Goal: Task Accomplishment & Management: Use online tool/utility

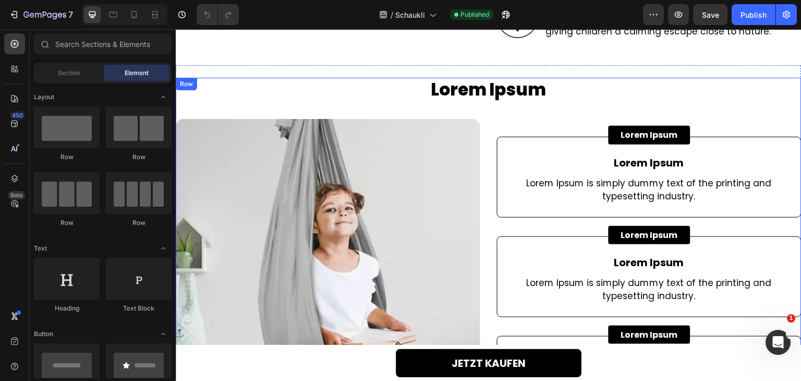
scroll to position [1878, 0]
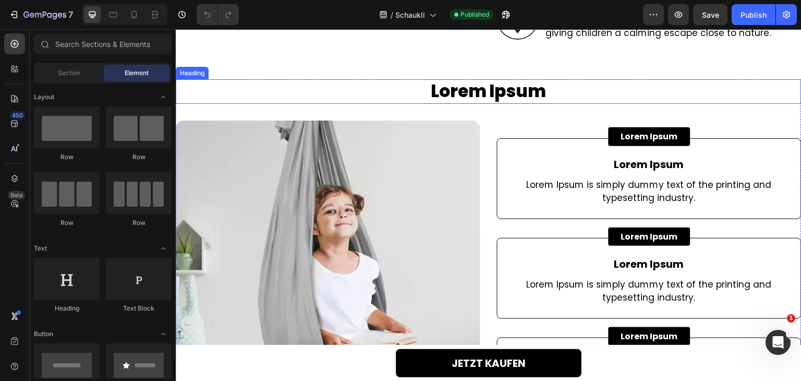
click at [498, 87] on h2 "Lorem Ipsum" at bounding box center [489, 91] width 626 height 25
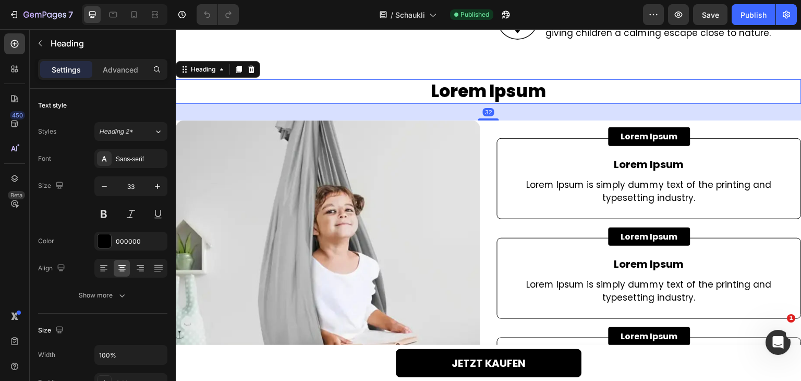
click at [498, 87] on h2 "Lorem Ipsum" at bounding box center [489, 91] width 626 height 25
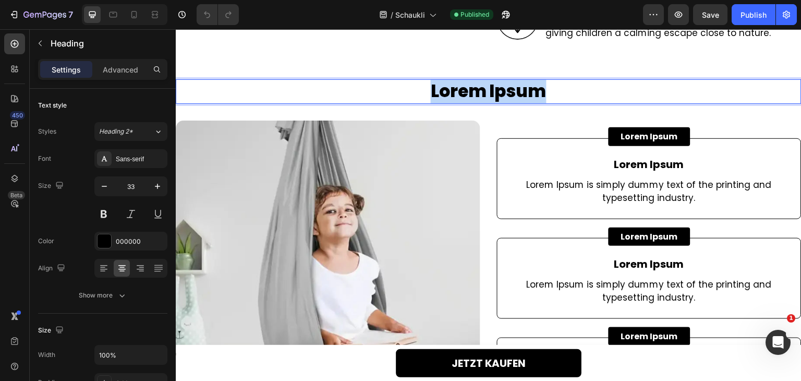
click at [498, 87] on p "Lorem Ipsum" at bounding box center [489, 91] width 624 height 22
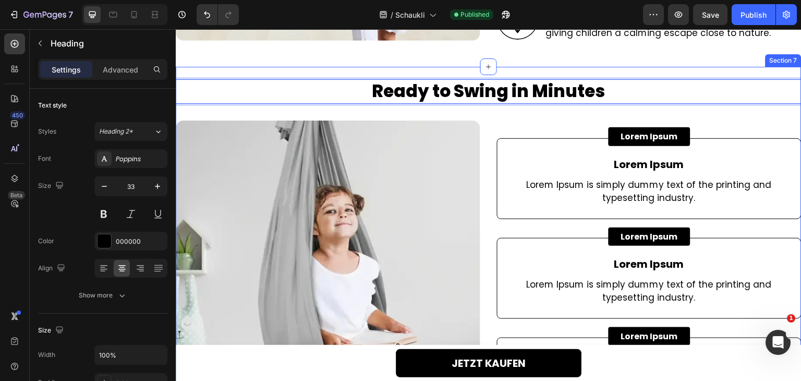
click at [502, 71] on div "Ready to Swing in Minutes Heading 32 Image Lorem Ipsum Button Lorem Ipsum Text …" at bounding box center [489, 254] width 626 height 375
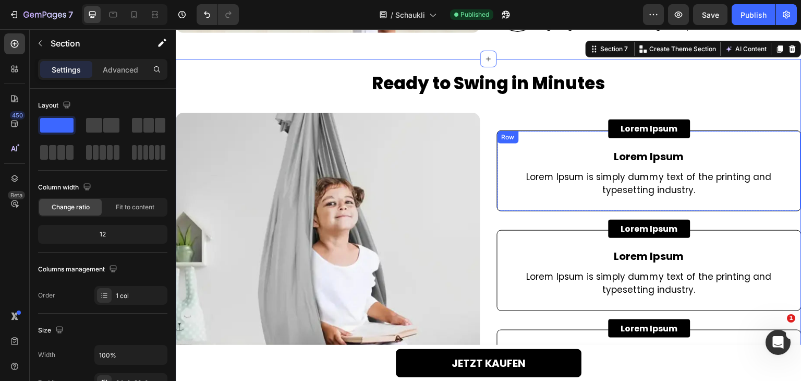
scroll to position [1931, 0]
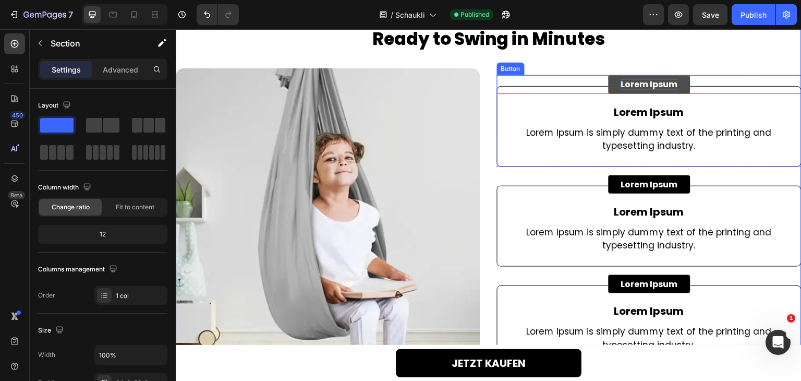
click at [646, 84] on p "Lorem Ipsum" at bounding box center [649, 84] width 57 height 10
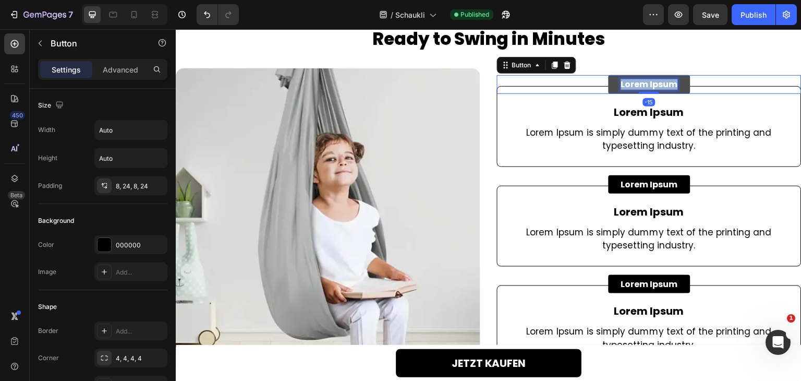
click at [646, 84] on p "Lorem Ipsum" at bounding box center [649, 84] width 57 height 10
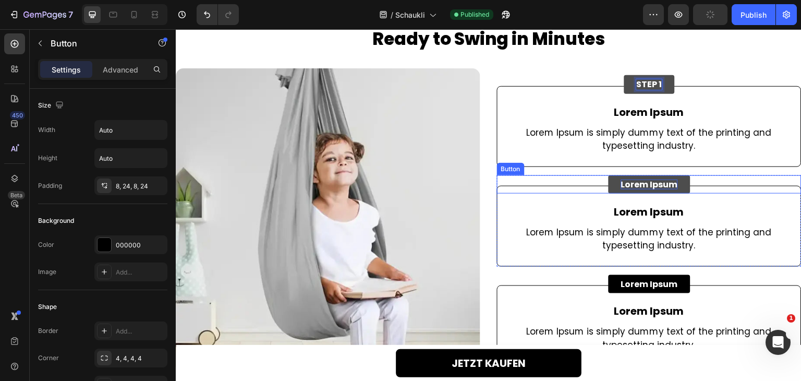
click at [646, 183] on p "Lorem Ipsum" at bounding box center [649, 184] width 57 height 10
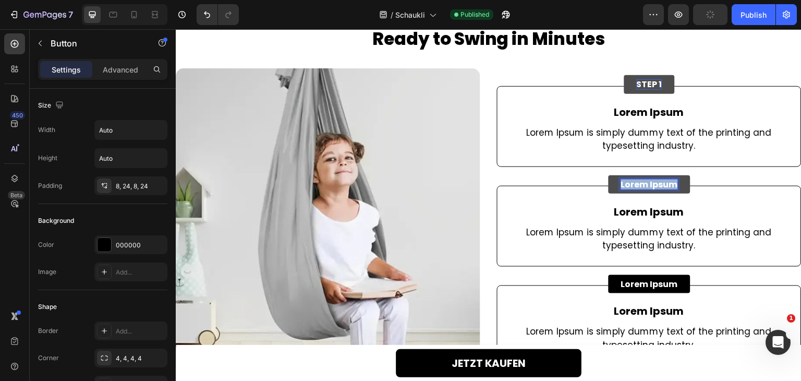
click at [646, 183] on p "Lorem Ipsum" at bounding box center [649, 184] width 57 height 10
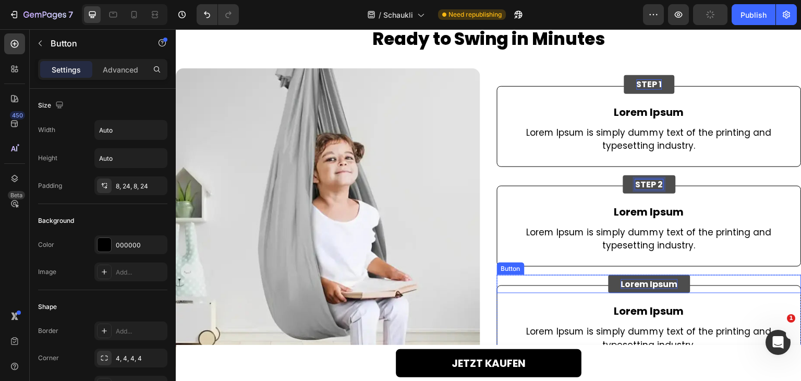
click at [639, 279] on p "Lorem Ipsum" at bounding box center [649, 284] width 57 height 10
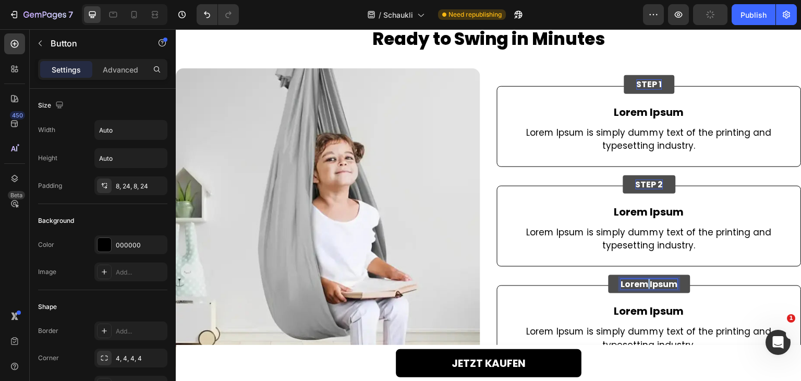
click at [639, 279] on p "Lorem Ipsum" at bounding box center [649, 284] width 57 height 10
click at [639, 279] on p "LoremSTEP 1" at bounding box center [635, 284] width 53 height 10
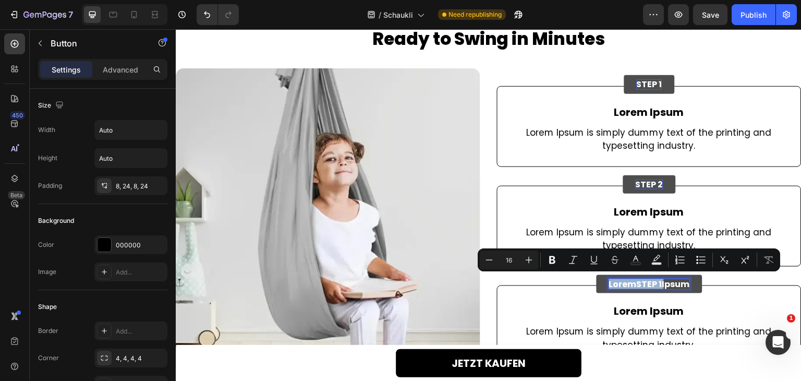
click at [639, 279] on p "LoremSTEP 1" at bounding box center [635, 284] width 53 height 10
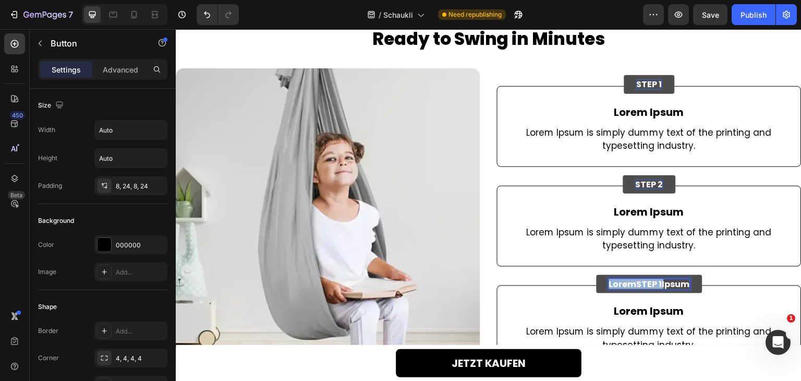
click at [639, 279] on p "LoremSTEP 1" at bounding box center [635, 284] width 53 height 10
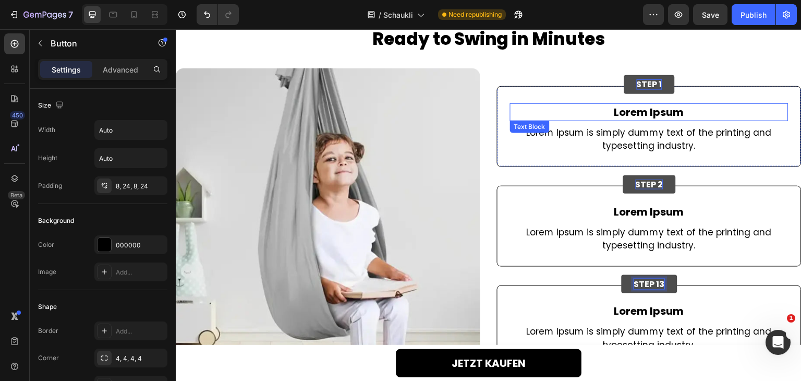
click at [663, 110] on p "Lorem Ipsum" at bounding box center [649, 112] width 277 height 16
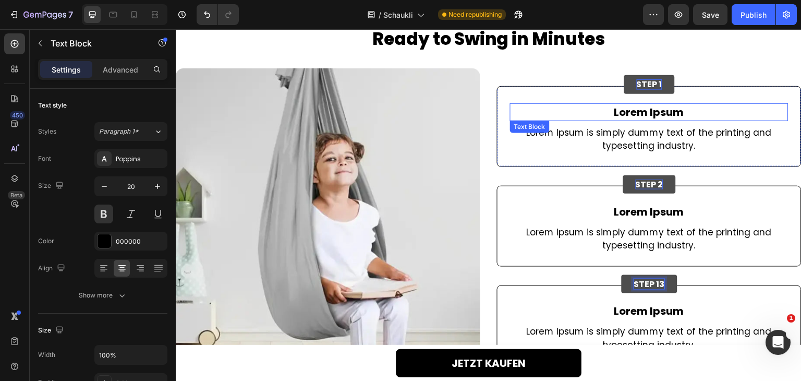
click at [663, 110] on p "Lorem Ipsum" at bounding box center [649, 112] width 277 height 16
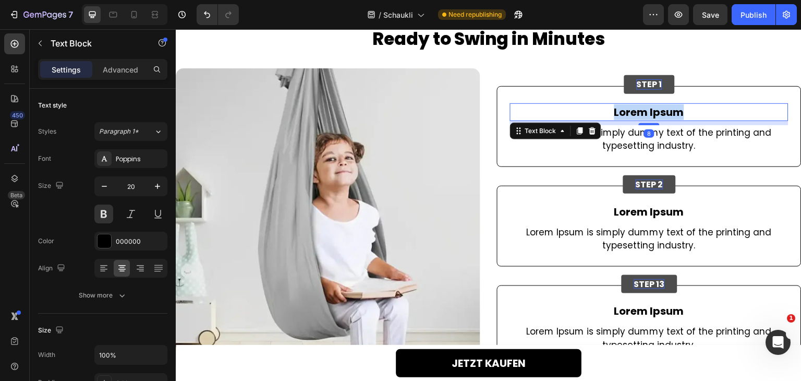
click at [663, 110] on p "Lorem Ipsum" at bounding box center [649, 112] width 277 height 16
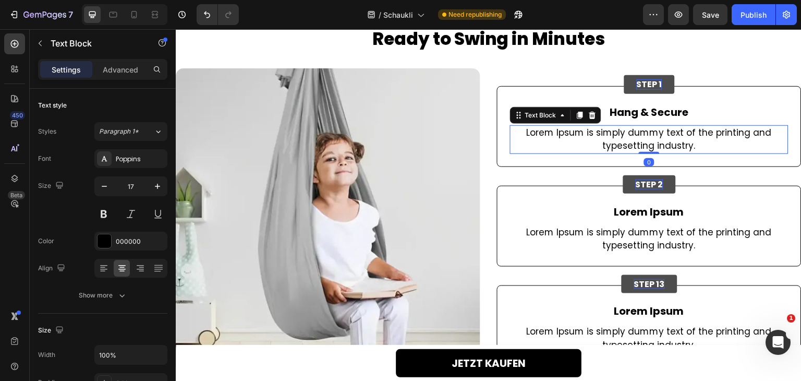
click at [639, 141] on p "Lorem Ipsum is simply dummy text of the printing and typesetting industry." at bounding box center [649, 139] width 277 height 27
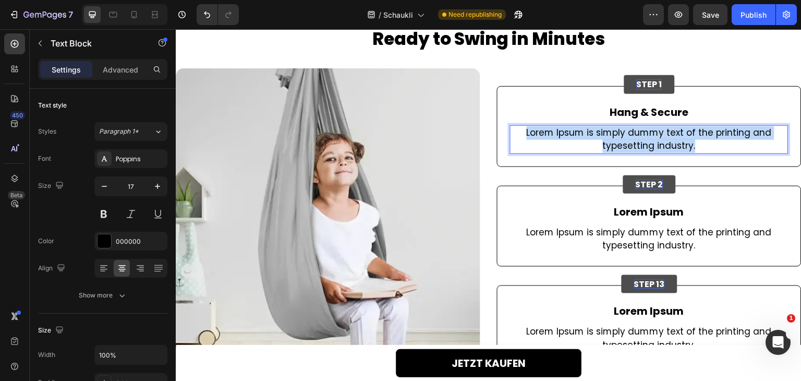
click at [639, 141] on p "Lorem Ipsum is simply dummy text of the printing and typesetting industry." at bounding box center [649, 139] width 277 height 27
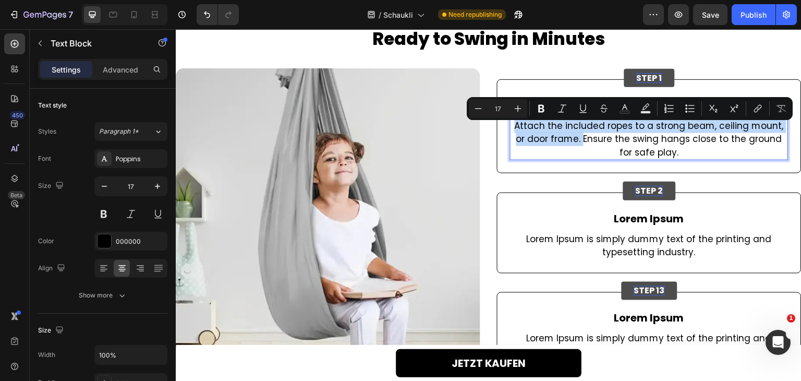
scroll to position [1925, 0]
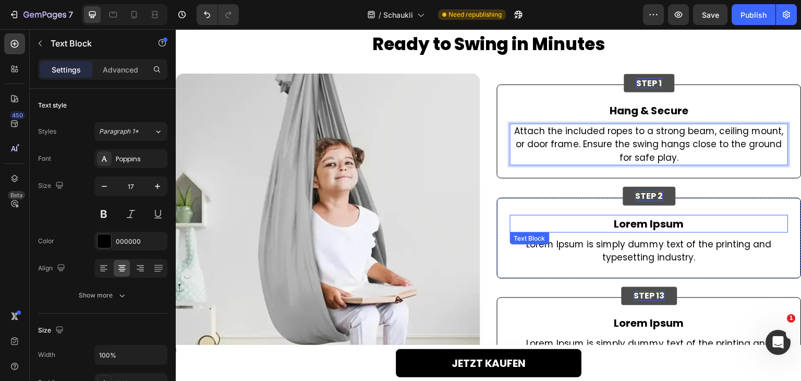
click at [649, 230] on p "Lorem Ipsum" at bounding box center [649, 224] width 277 height 16
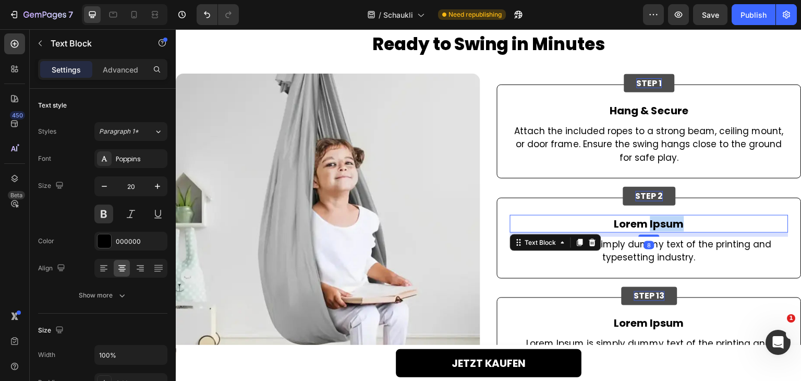
click at [649, 230] on p "Lorem Ipsum" at bounding box center [649, 224] width 277 height 16
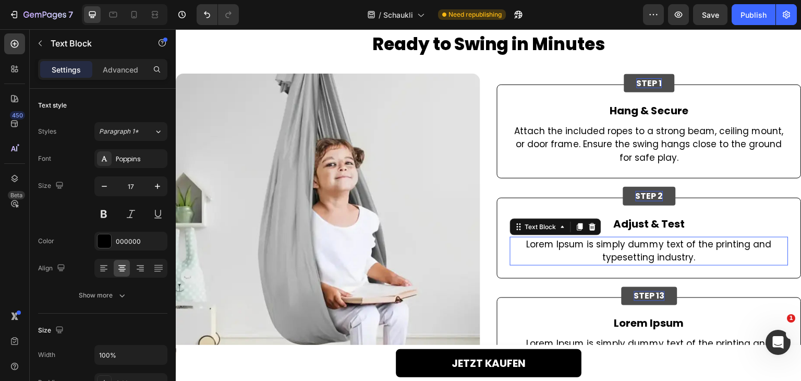
click at [610, 245] on p "Lorem Ipsum is simply dummy text of the printing and typesetting industry." at bounding box center [649, 251] width 277 height 27
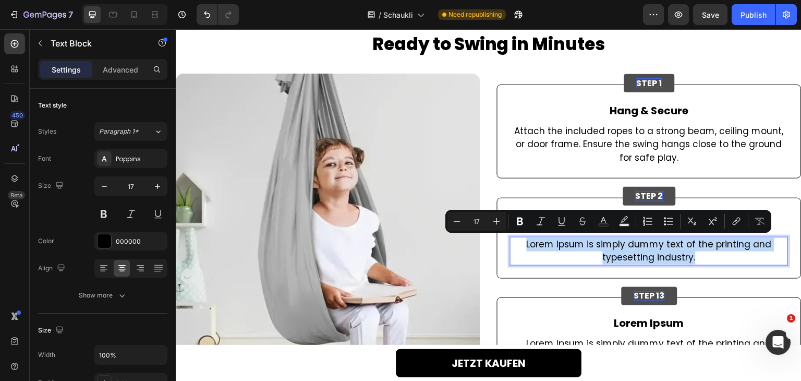
click at [610, 245] on p "Lorem Ipsum is simply dummy text of the printing and typesetting industry." at bounding box center [649, 251] width 277 height 27
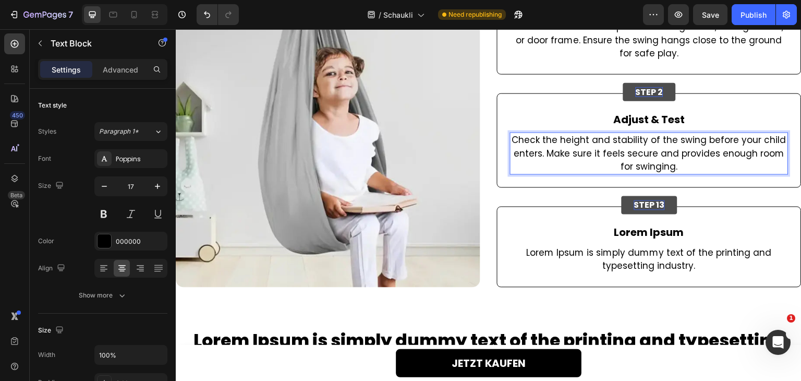
scroll to position [2082, 0]
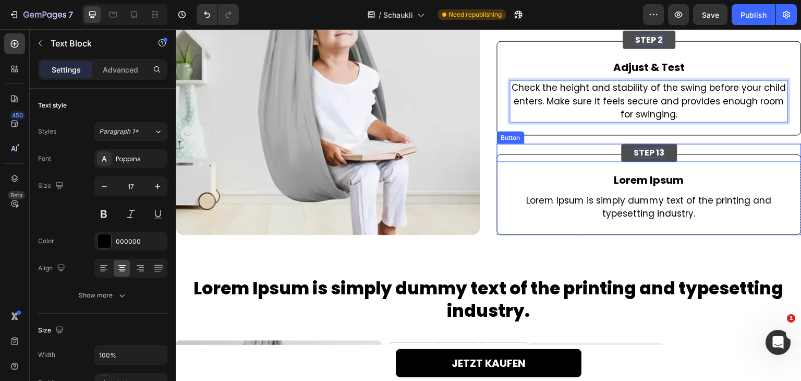
click at [651, 151] on p "STEP 13" at bounding box center [649, 153] width 31 height 10
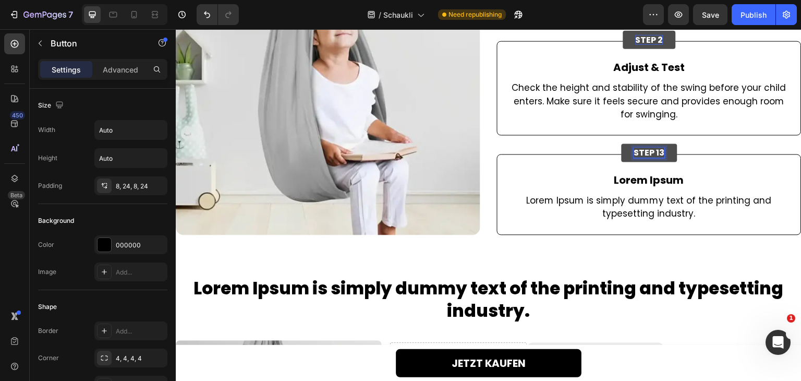
click at [653, 153] on p "STEP 13" at bounding box center [649, 153] width 31 height 10
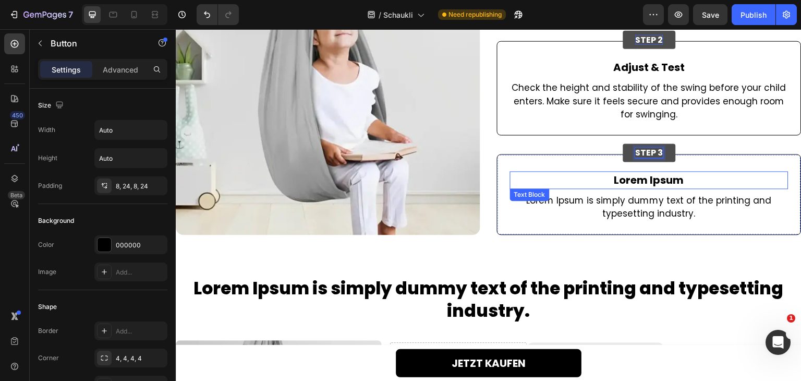
click at [634, 176] on p "Lorem Ipsum" at bounding box center [649, 180] width 277 height 16
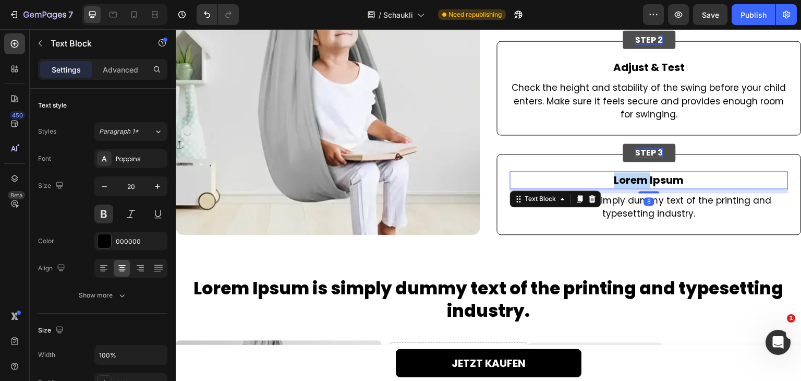
click at [634, 176] on p "Lorem Ipsum" at bounding box center [649, 180] width 277 height 16
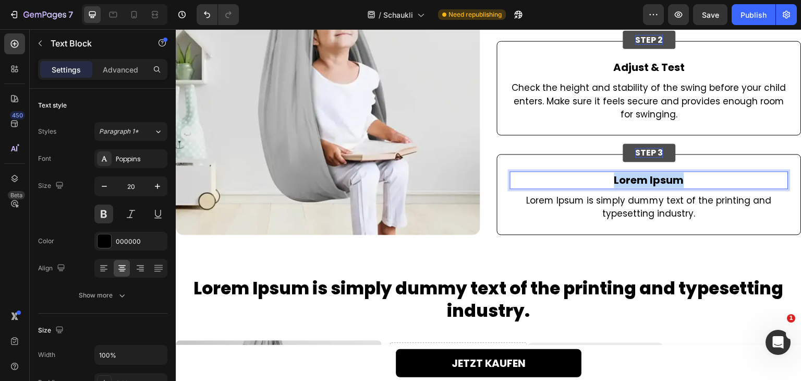
click at [634, 176] on p "Lorem Ipsum" at bounding box center [649, 180] width 277 height 16
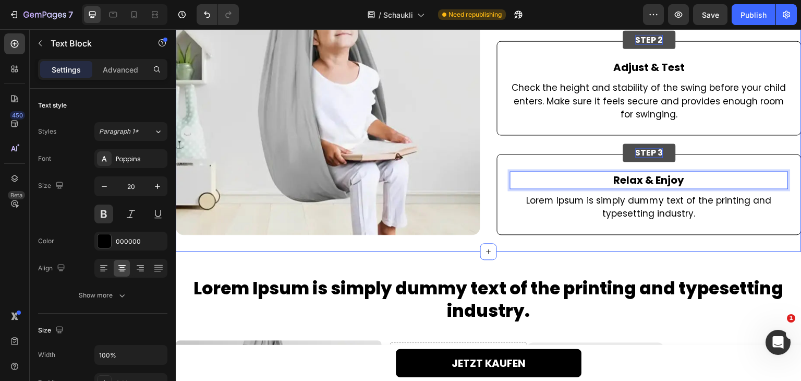
click at [628, 206] on p "Lorem Ipsum is simply dummy text of the printing and typesetting industry." at bounding box center [649, 207] width 277 height 27
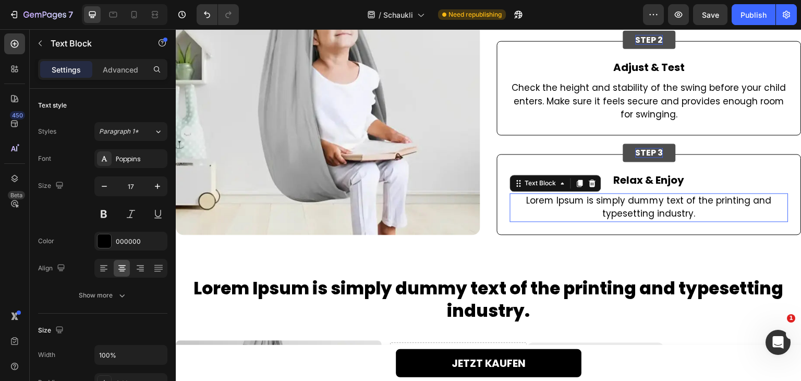
click at [628, 206] on p "Lorem Ipsum is simply dummy text of the printing and typesetting industry." at bounding box center [649, 207] width 277 height 27
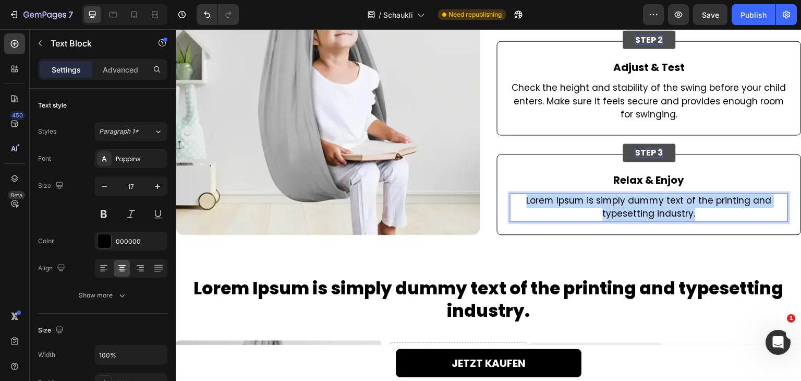
click at [628, 206] on p "Lorem Ipsum is simply dummy text of the printing and typesetting industry." at bounding box center [649, 207] width 277 height 27
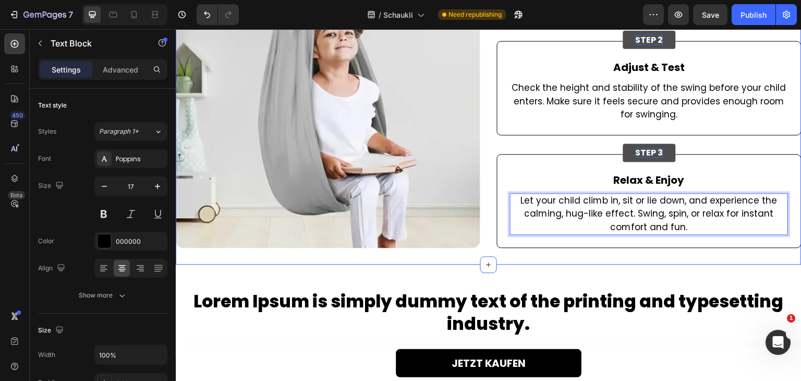
click at [600, 258] on div "Ready to Swing in Minutes Heading Image STEP 1 Button Hang & Secure Text Block …" at bounding box center [489, 63] width 626 height 401
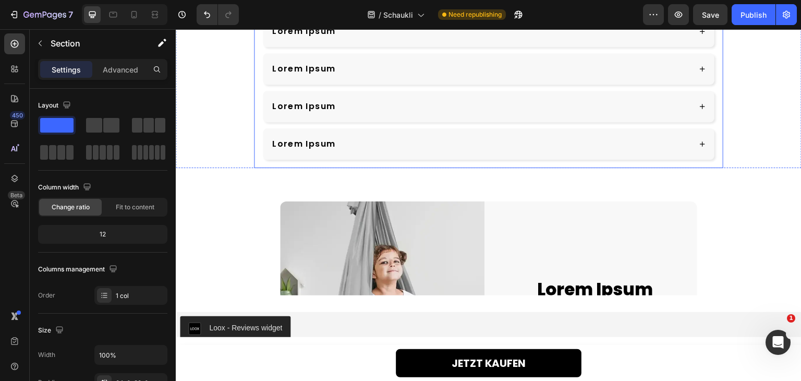
scroll to position [3021, 0]
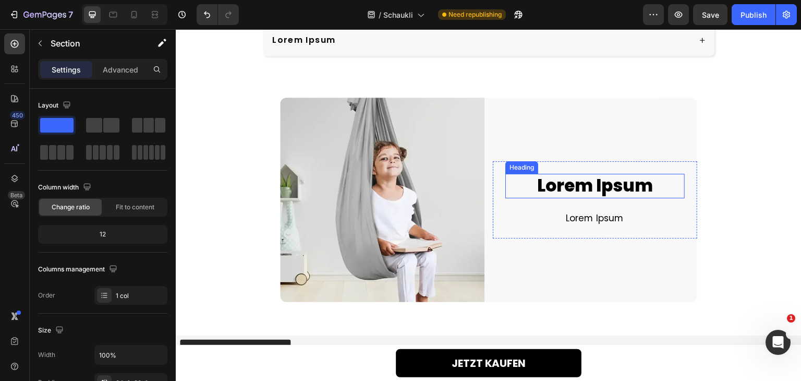
click at [570, 184] on h2 "Lorem Ipsum" at bounding box center [595, 186] width 179 height 25
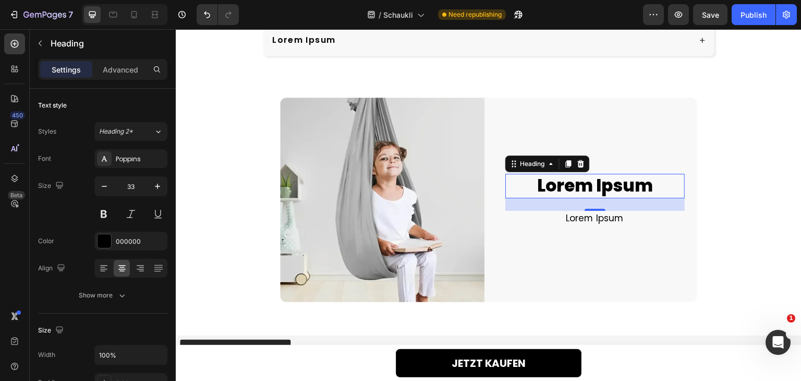
click at [570, 184] on h2 "Lorem Ipsum" at bounding box center [595, 186] width 179 height 25
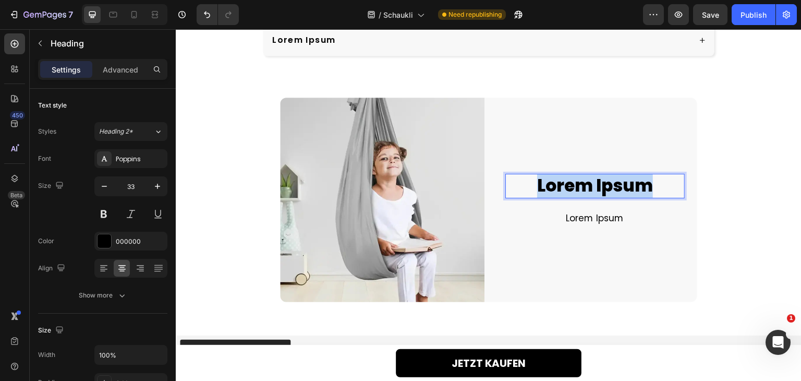
click at [570, 184] on p "Lorem Ipsum" at bounding box center [595, 186] width 177 height 22
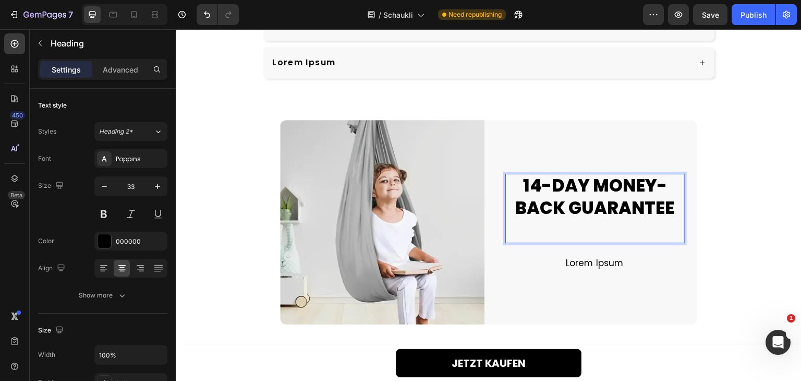
scroll to position [3010, 0]
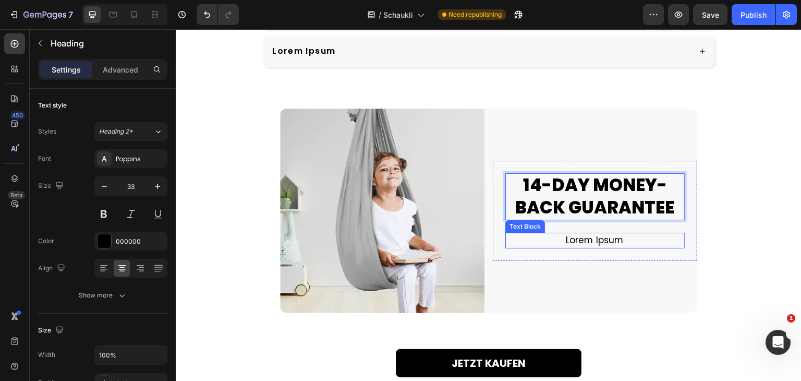
click at [604, 236] on p "Lorem Ipsum" at bounding box center [595, 241] width 177 height 14
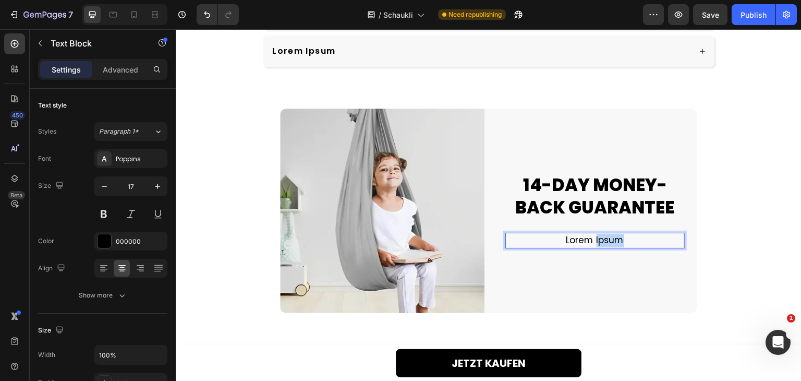
click at [604, 236] on p "Lorem Ipsum" at bounding box center [595, 241] width 177 height 14
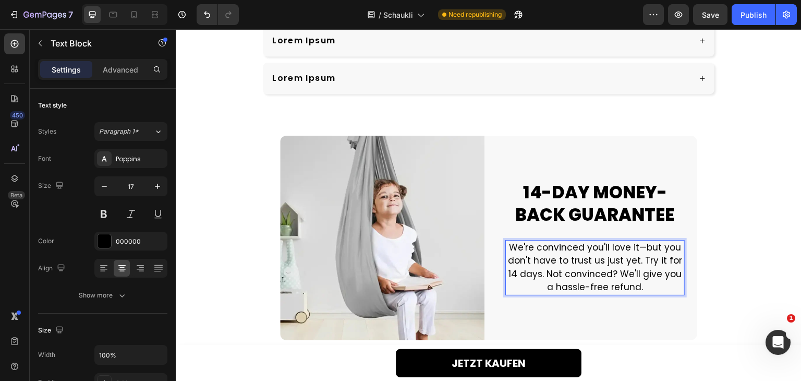
scroll to position [2989, 0]
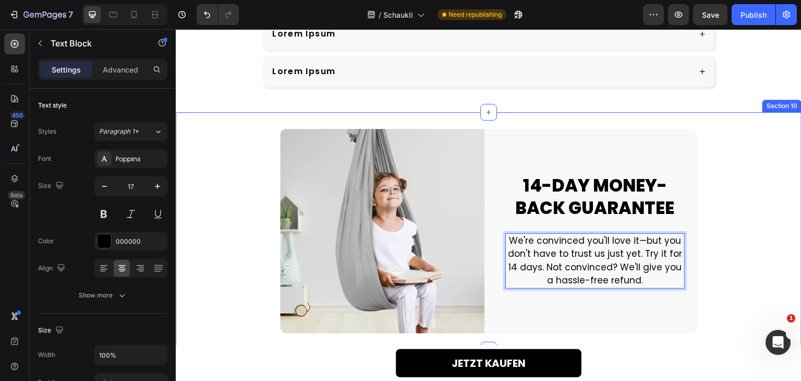
click at [728, 226] on div "Image Image 14-DAY MONEY-BACK GUARANTEE Heading We're convinced you'll love it—…" at bounding box center [489, 231] width 626 height 205
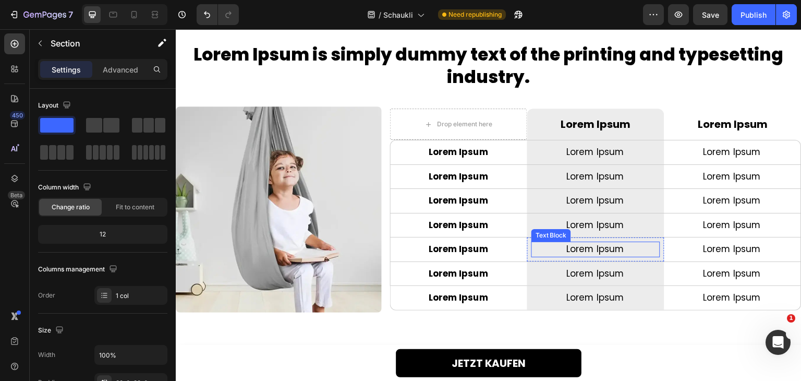
scroll to position [2172, 0]
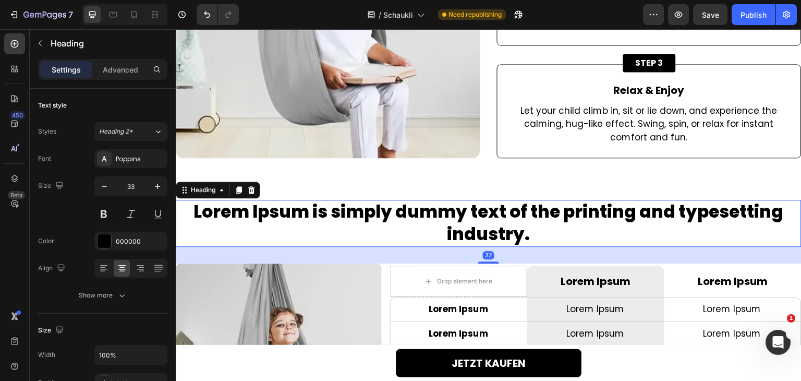
click at [468, 207] on h2 "Lorem Ipsum is simply dummy text of the printing and typesetting industry." at bounding box center [489, 223] width 626 height 47
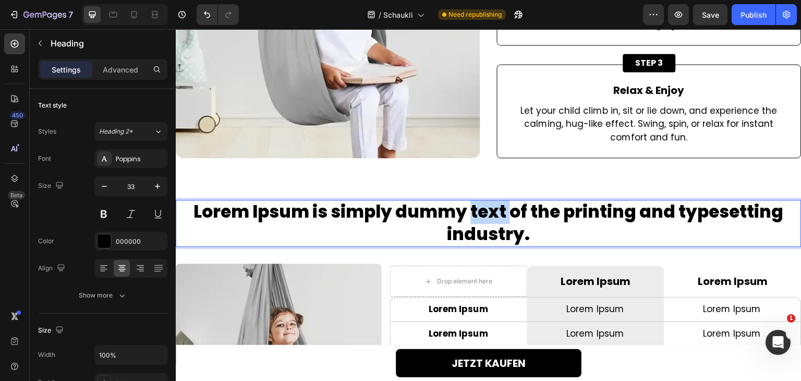
click at [468, 207] on p "Lorem Ipsum is simply dummy text of the printing and typesetting industry." at bounding box center [489, 223] width 624 height 45
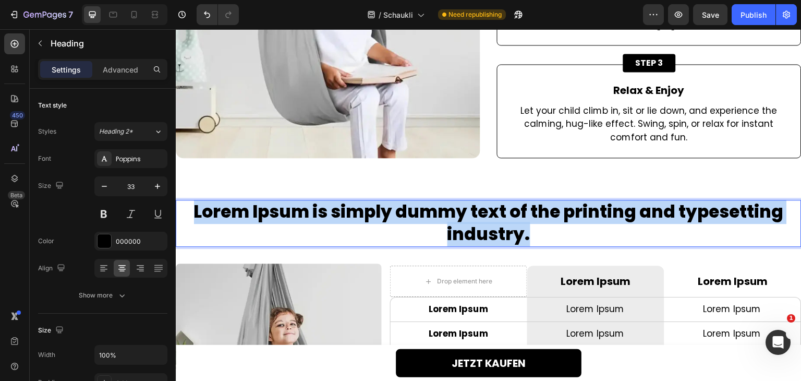
click at [468, 207] on p "Lorem Ipsum is simply dummy text of the printing and typesetting industry." at bounding box center [489, 223] width 624 height 45
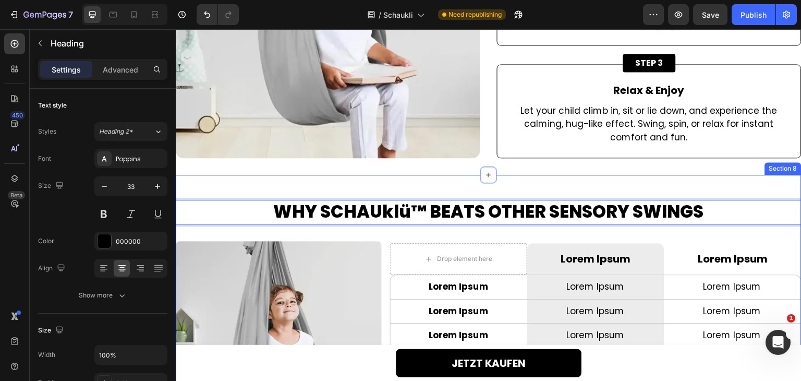
click at [473, 181] on div "WHY SCHAUklü™ BEATS OTHER SENSORY SWINGS Heading 32 Image Drop element here Row…" at bounding box center [489, 319] width 626 height 289
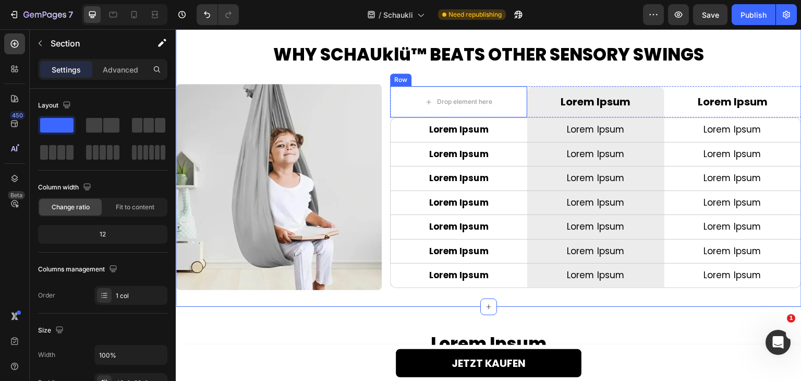
scroll to position [2537, 0]
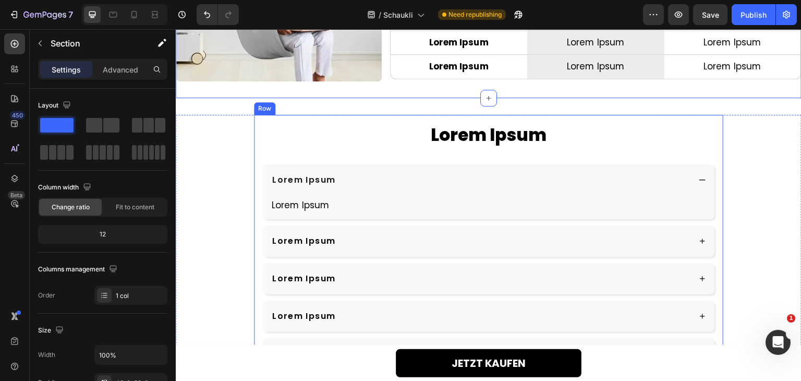
click at [477, 138] on h2 "Lorem Ipsum" at bounding box center [488, 135] width 453 height 25
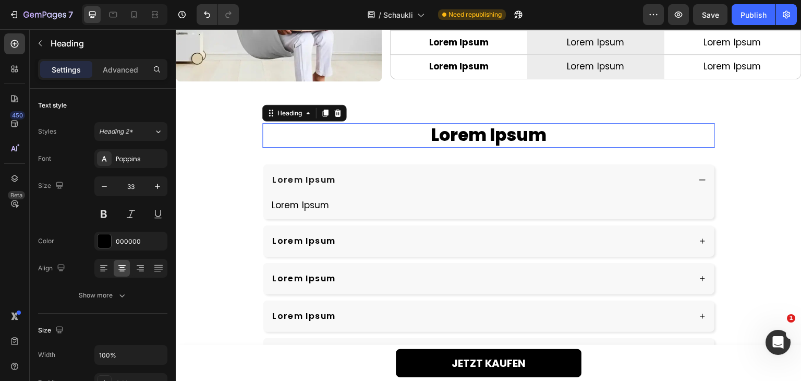
click at [477, 138] on h2 "Lorem Ipsum" at bounding box center [488, 135] width 453 height 25
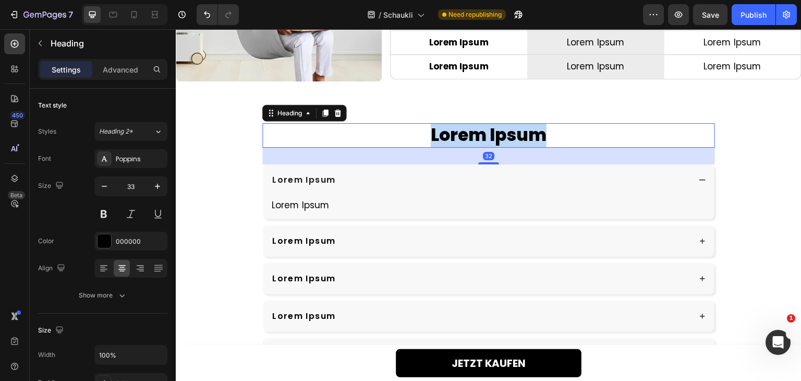
click at [477, 138] on p "Lorem Ipsum" at bounding box center [488, 135] width 451 height 22
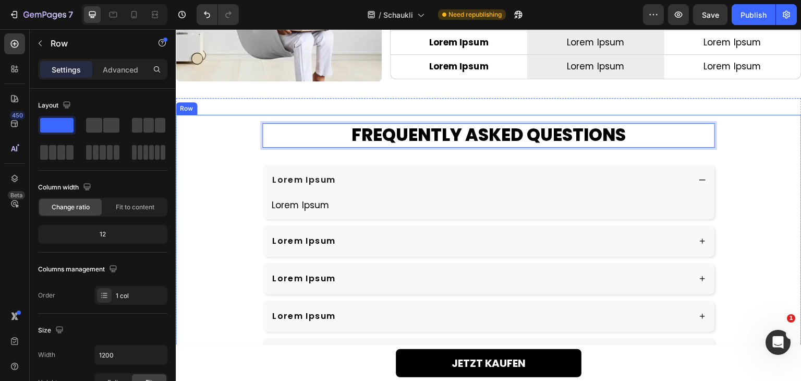
click at [245, 147] on div "FREQUENTLY ASKED QUESTIONS Heading 32 Lorem Ipsum Lorem Ipsum Text Block Lorem …" at bounding box center [489, 321] width 626 height 413
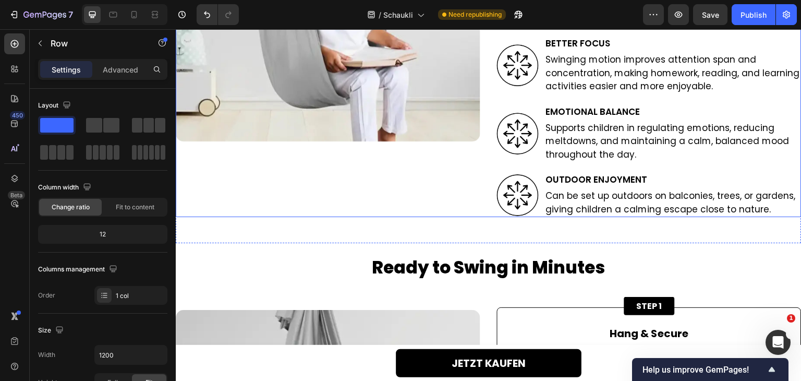
scroll to position [1806, 0]
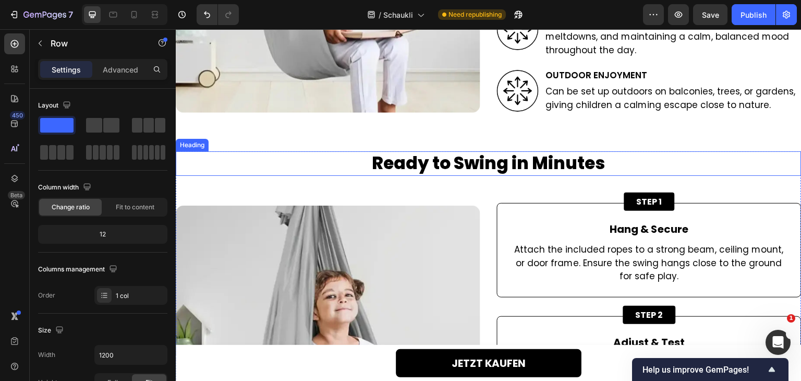
click at [535, 160] on h2 "Ready to Swing in Minutes" at bounding box center [489, 163] width 626 height 25
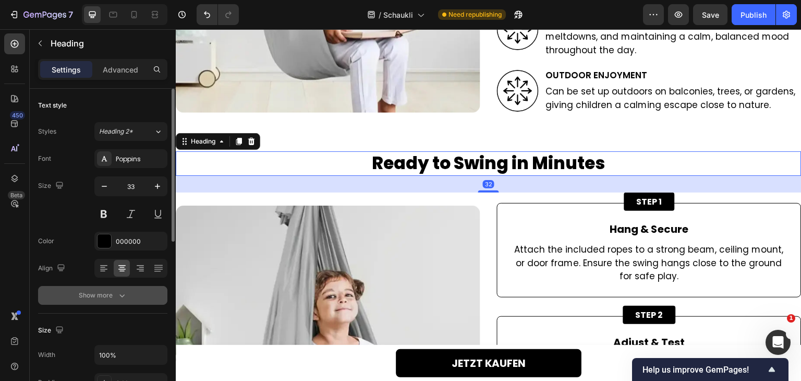
click at [124, 298] on icon "button" at bounding box center [122, 295] width 10 height 10
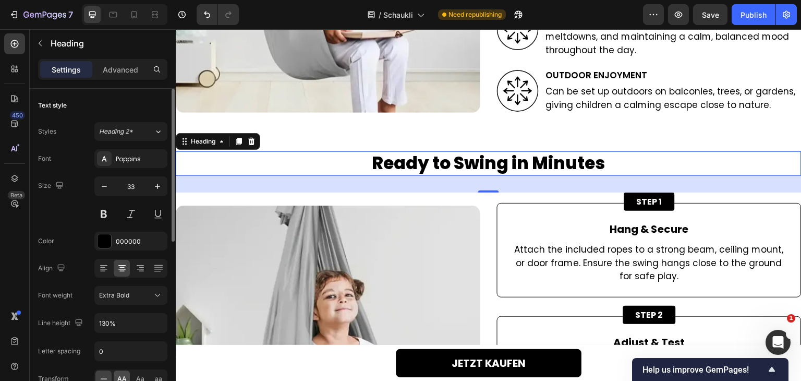
click at [126, 374] on span "AA" at bounding box center [121, 378] width 9 height 9
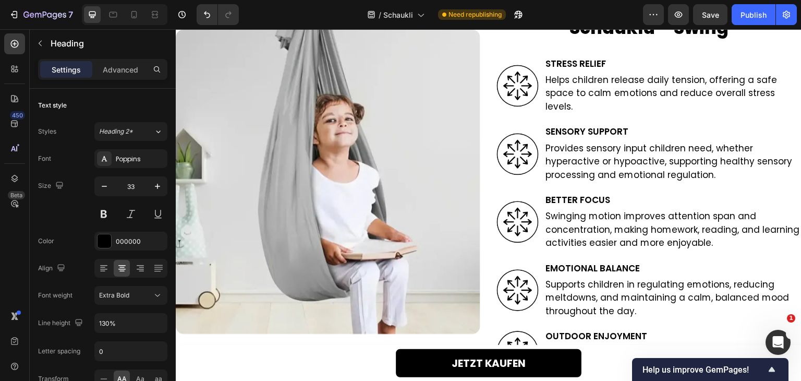
scroll to position [1441, 0]
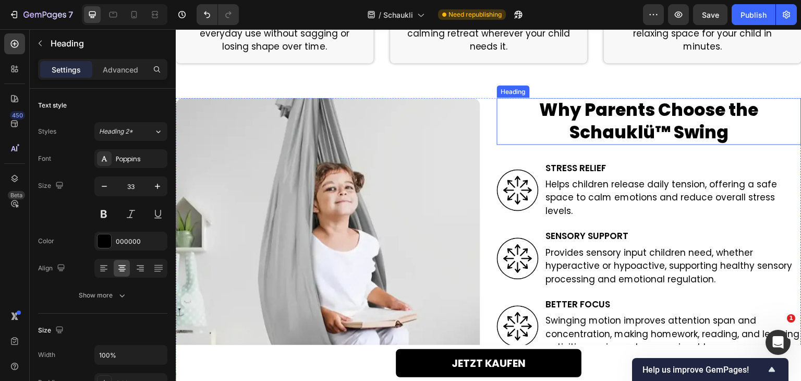
click at [631, 111] on h2 "Why Parents Choose the Schauklü™ Swing" at bounding box center [649, 121] width 305 height 47
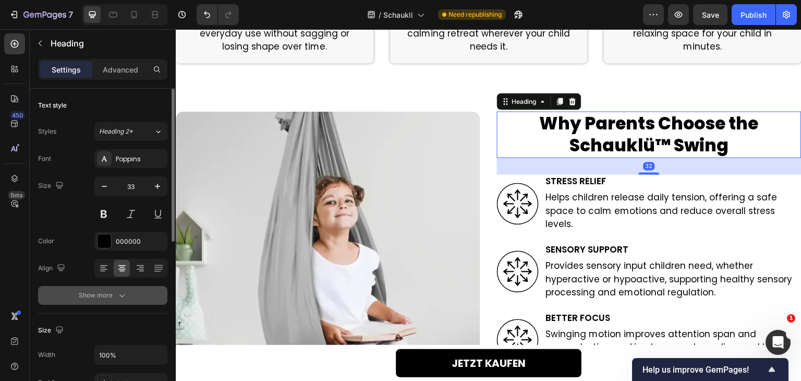
click at [119, 295] on icon "button" at bounding box center [122, 295] width 10 height 10
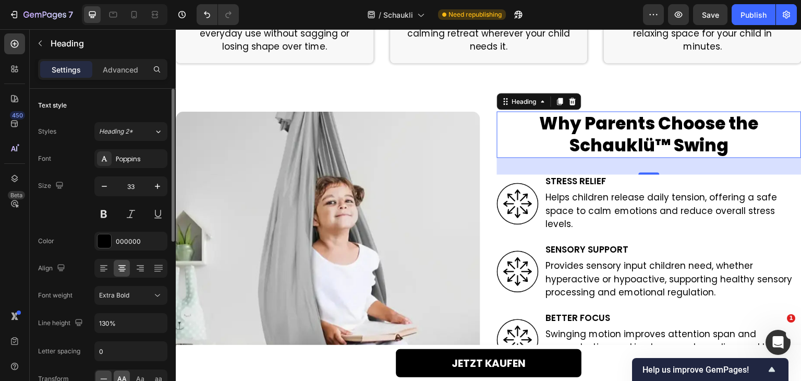
click at [121, 374] on span "AA" at bounding box center [121, 378] width 9 height 9
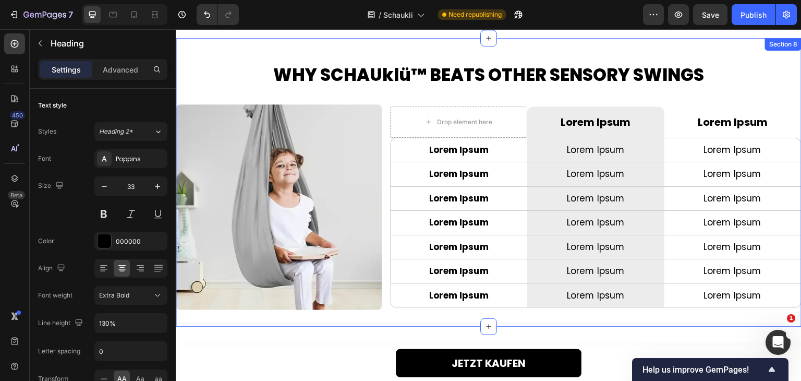
scroll to position [2400, 0]
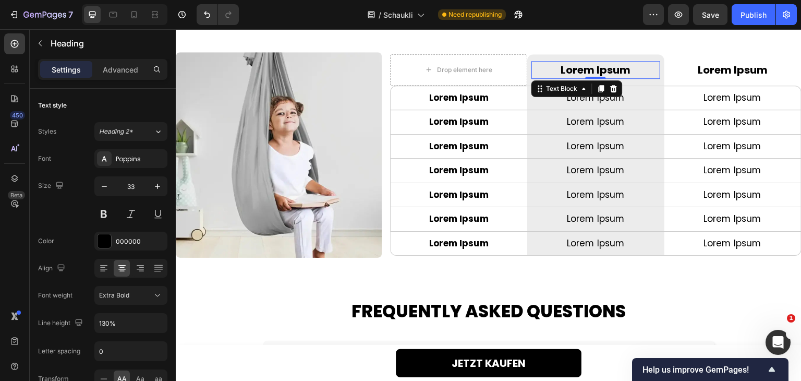
click at [592, 72] on p "Lorem Ipsum" at bounding box center [596, 70] width 127 height 16
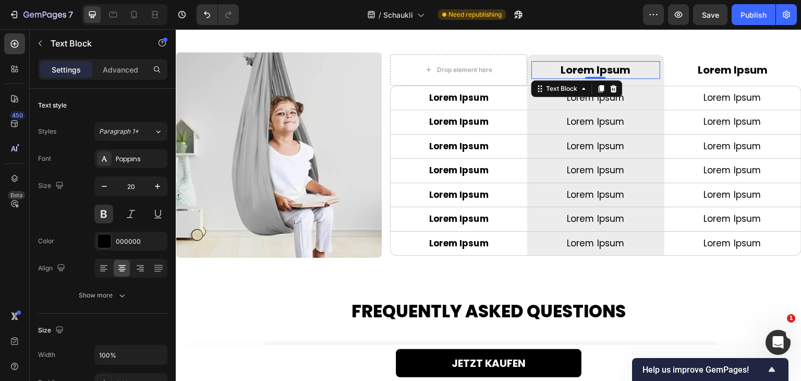
click at [592, 72] on p "Lorem Ipsum" at bounding box center [596, 70] width 127 height 16
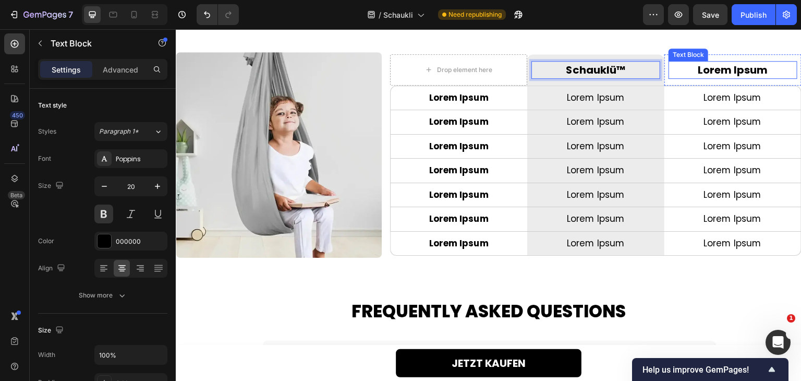
click at [726, 71] on p "Lorem Ipsum" at bounding box center [733, 70] width 127 height 16
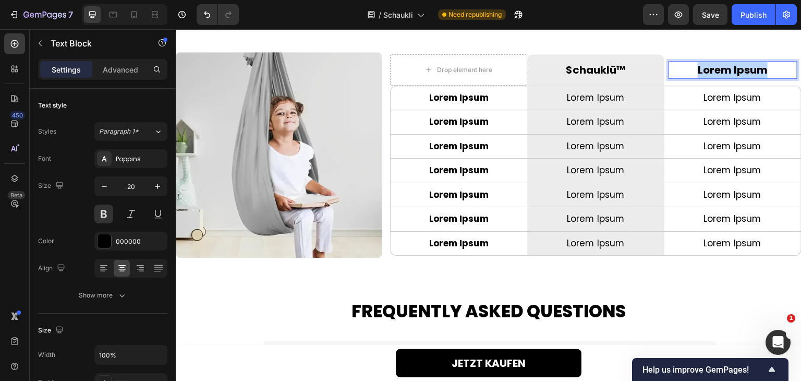
click at [726, 71] on p "Lorem Ipsum" at bounding box center [733, 70] width 127 height 16
click at [719, 71] on p "Other Sensory Swings" at bounding box center [733, 70] width 127 height 16
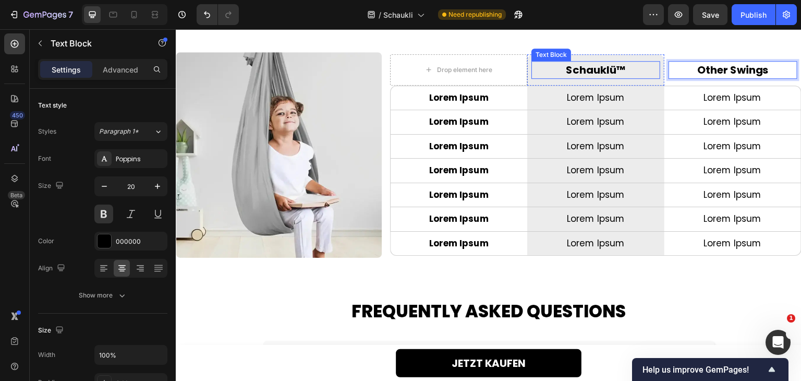
click at [588, 65] on p "Schauklü™" at bounding box center [596, 70] width 127 height 16
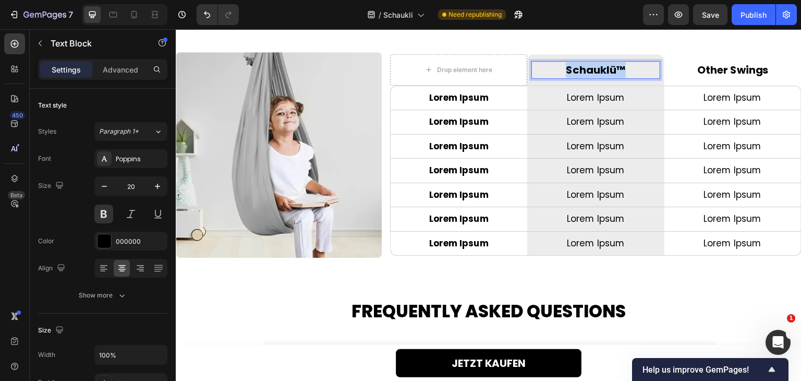
click at [588, 65] on p "Schauklü™" at bounding box center [596, 70] width 127 height 16
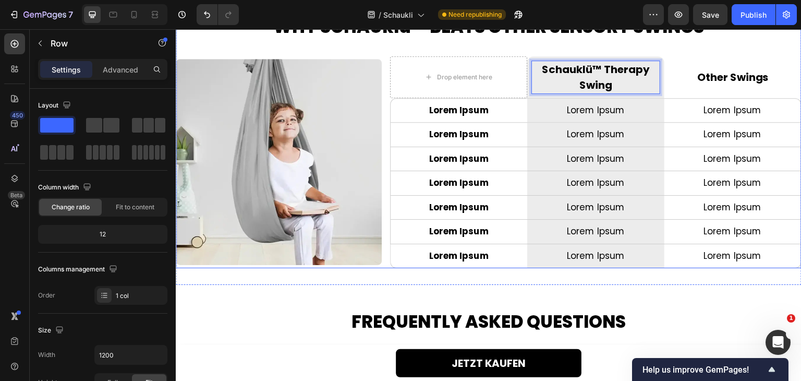
click at [592, 53] on div "WHY SCHAUklü™ BEATS OTHER SENSORY SWINGS Heading Image Drop element here Row Sc…" at bounding box center [489, 141] width 626 height 253
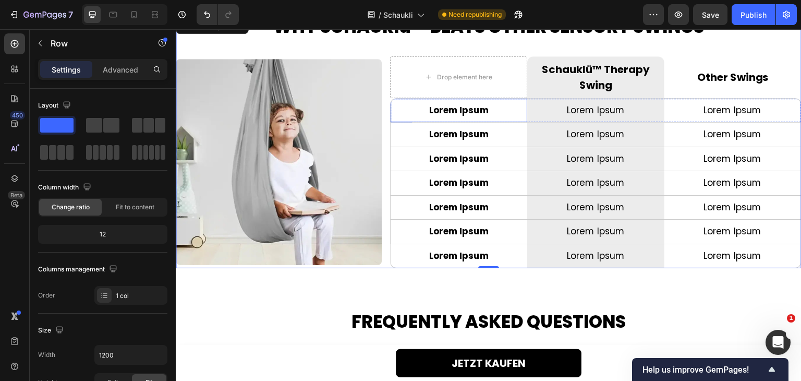
click at [454, 109] on p "Lorem Ipsum" at bounding box center [459, 111] width 126 height 14
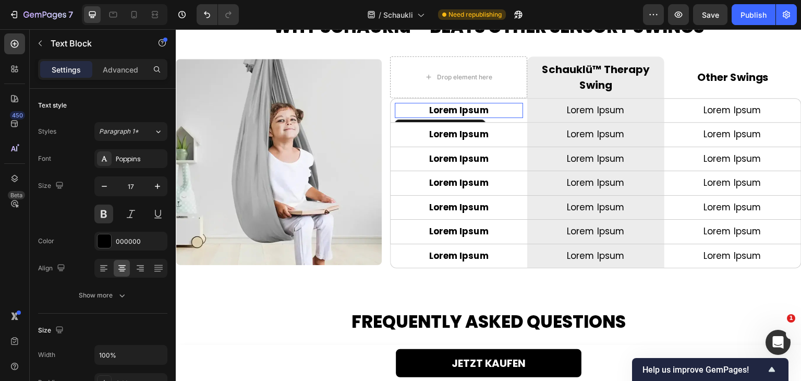
click at [454, 109] on p "Lorem Ipsum" at bounding box center [459, 111] width 126 height 14
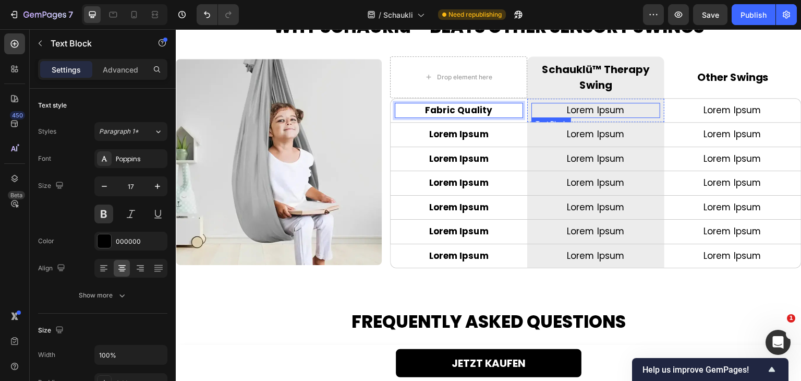
click at [578, 111] on p "Lorem Ipsum" at bounding box center [596, 111] width 126 height 14
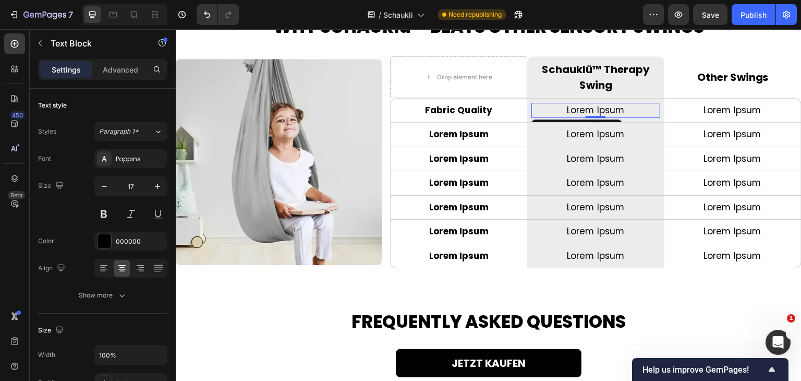
click at [578, 111] on p "Lorem Ipsum" at bounding box center [596, 111] width 126 height 14
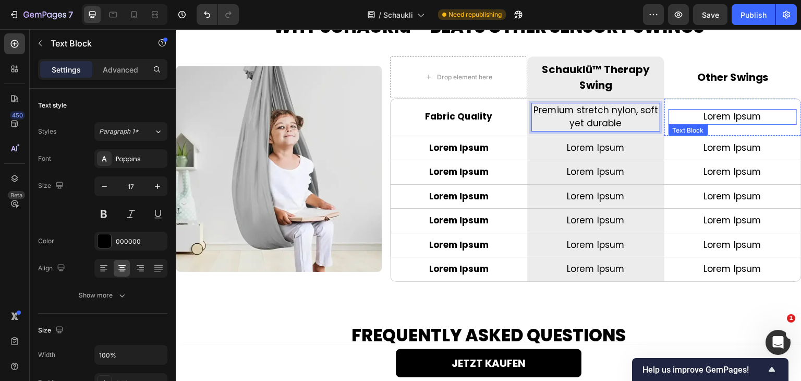
click at [733, 116] on p "Lorem Ipsum" at bounding box center [733, 117] width 126 height 14
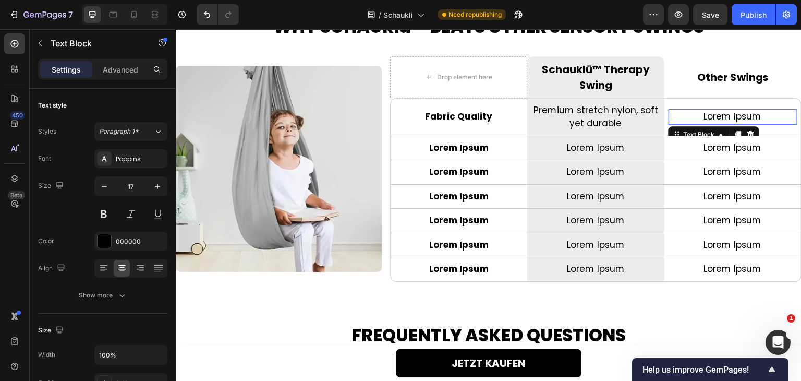
click at [733, 116] on p "Lorem Ipsum" at bounding box center [733, 117] width 126 height 14
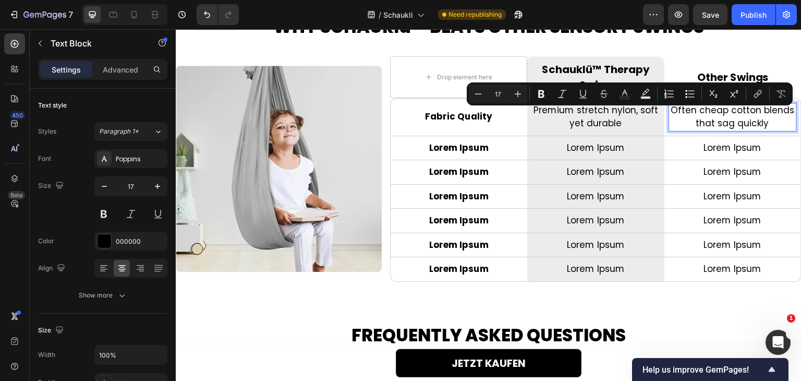
scroll to position [2390, 0]
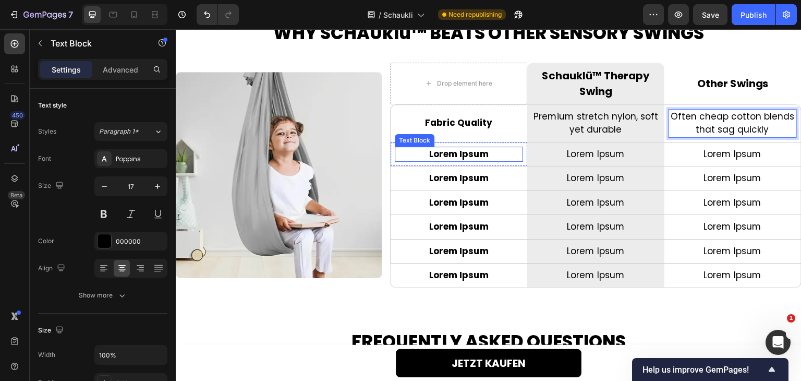
click at [451, 152] on p "Lorem Ipsum" at bounding box center [459, 155] width 126 height 14
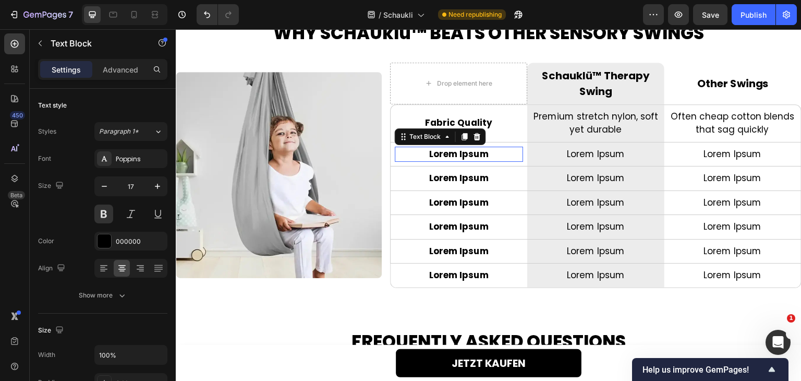
click at [451, 152] on p "Lorem Ipsum" at bounding box center [459, 155] width 126 height 14
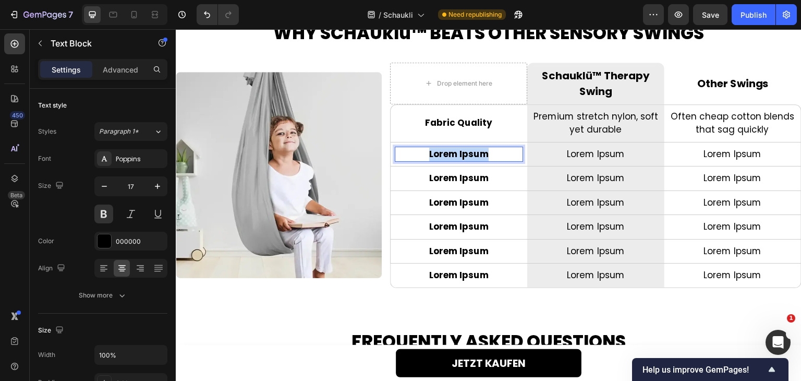
click at [451, 152] on p "Lorem Ipsum" at bounding box center [459, 155] width 126 height 14
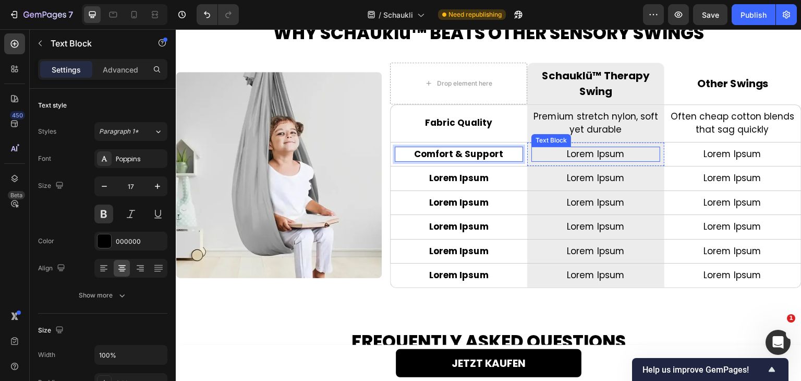
click at [583, 154] on p "Lorem Ipsum" at bounding box center [596, 155] width 126 height 14
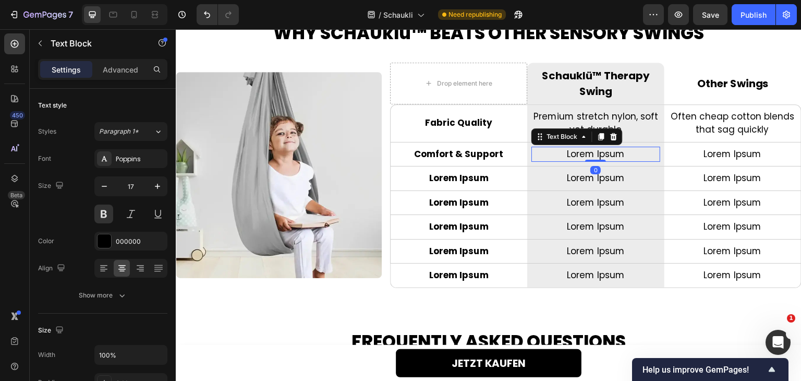
click at [583, 154] on p "Lorem Ipsum" at bounding box center [596, 155] width 126 height 14
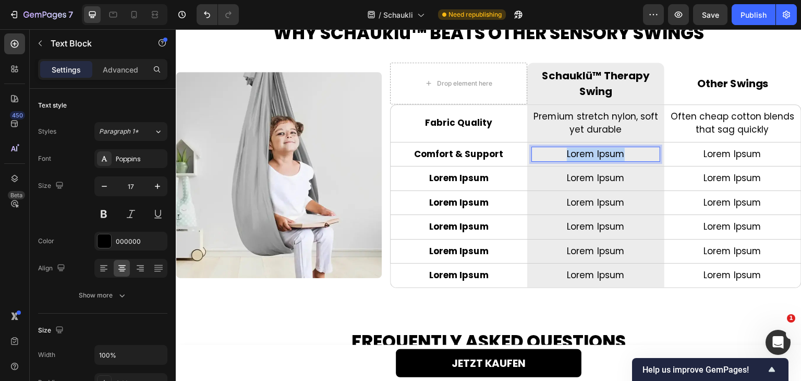
click at [583, 154] on p "Lorem Ipsum" at bounding box center [596, 155] width 126 height 14
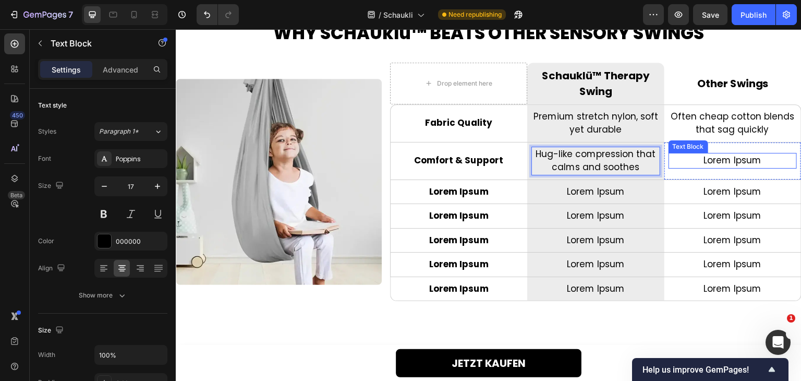
click at [718, 158] on p "Lorem Ipsum" at bounding box center [733, 161] width 126 height 14
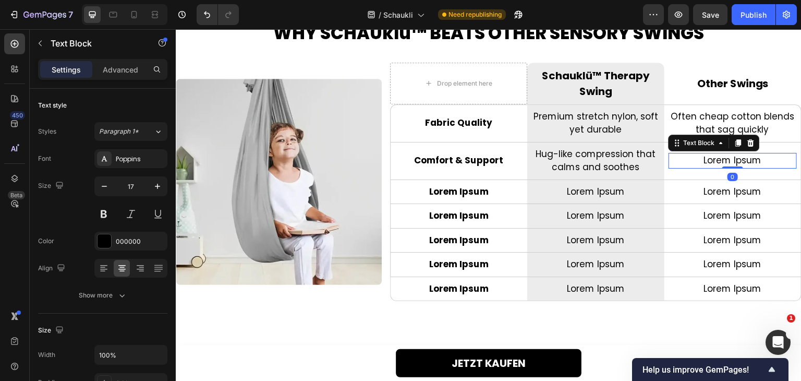
click at [718, 158] on p "Lorem Ipsum" at bounding box center [733, 161] width 126 height 14
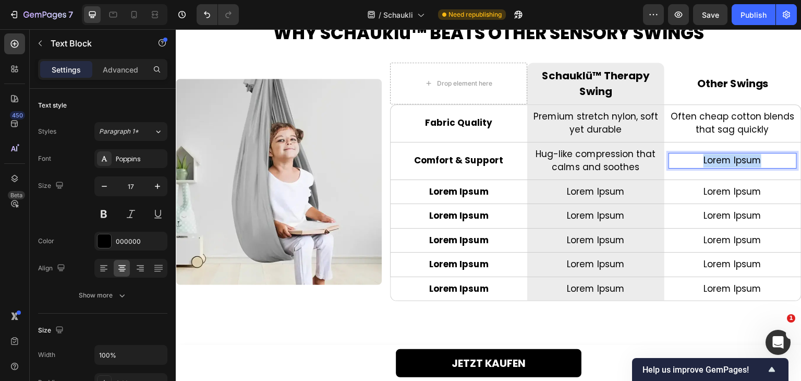
click at [718, 158] on p "Lorem Ipsum" at bounding box center [733, 161] width 126 height 14
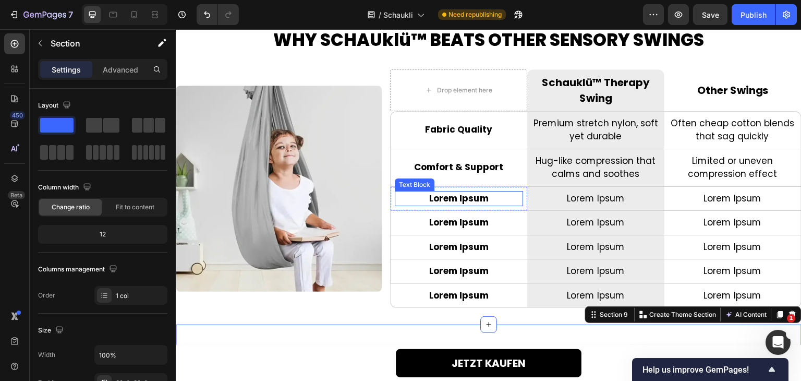
click at [452, 198] on p "Lorem Ipsum" at bounding box center [459, 199] width 126 height 14
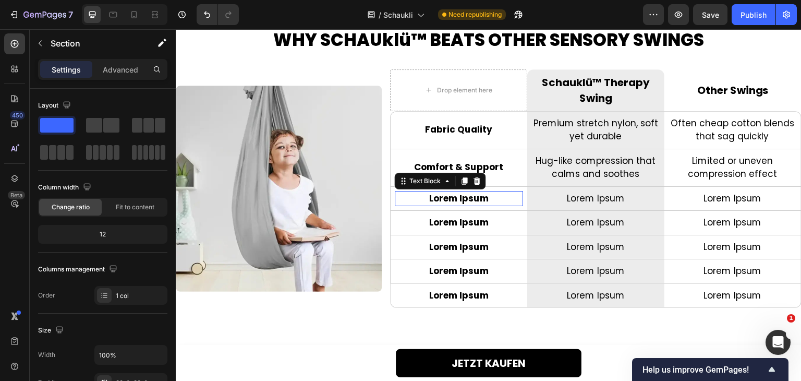
click at [452, 198] on p "Lorem Ipsum" at bounding box center [459, 199] width 126 height 14
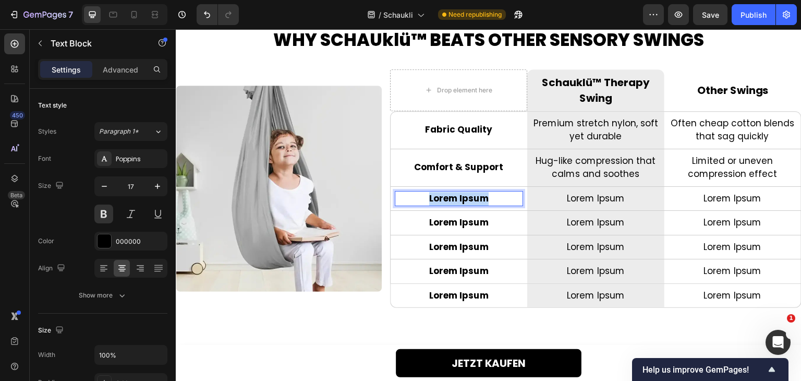
click at [452, 198] on p "Lorem Ipsum" at bounding box center [459, 199] width 126 height 14
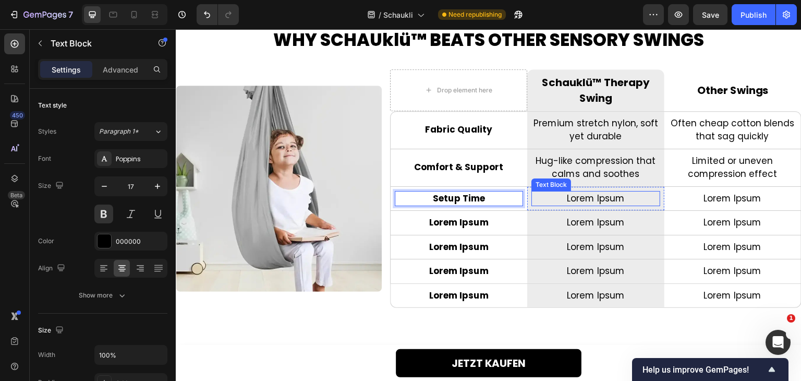
click at [581, 199] on p "Lorem Ipsum" at bounding box center [596, 199] width 126 height 14
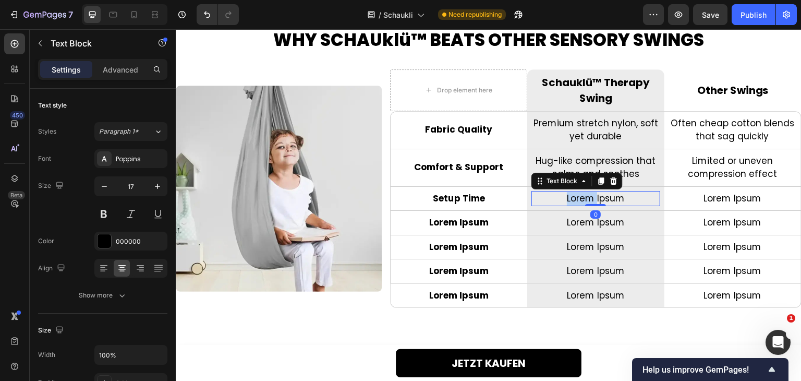
click at [581, 199] on p "Lorem Ipsum" at bounding box center [596, 199] width 126 height 14
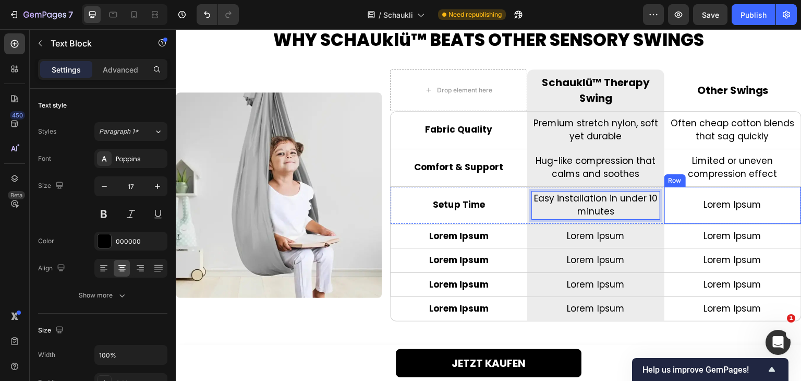
click at [706, 209] on p "Lorem Ipsum" at bounding box center [733, 205] width 126 height 14
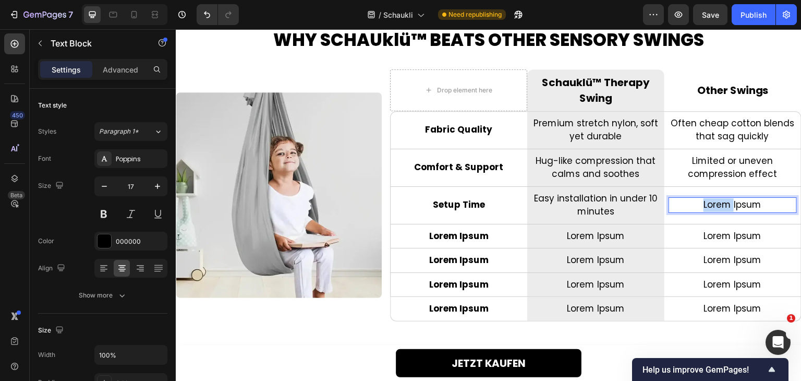
click at [706, 209] on p "Lorem Ipsum" at bounding box center [733, 205] width 126 height 14
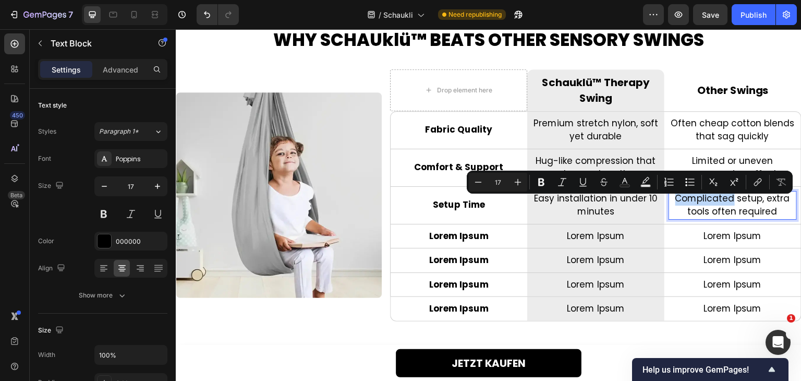
scroll to position [2376, 0]
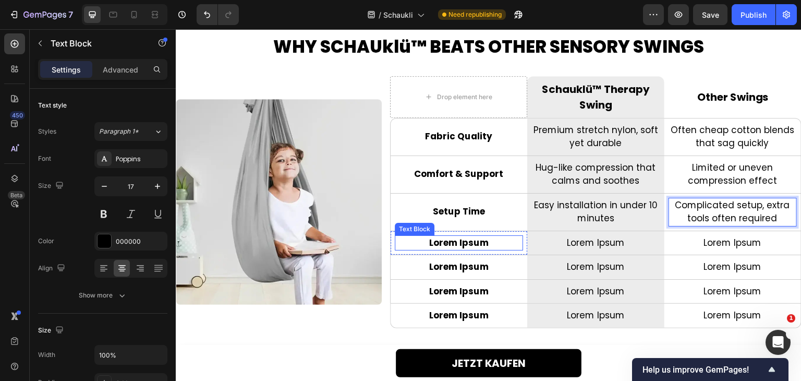
click at [459, 238] on p "Lorem Ipsum" at bounding box center [459, 243] width 126 height 14
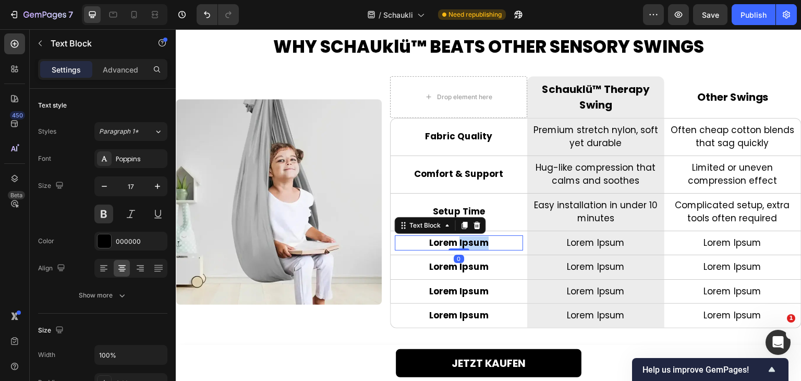
click at [459, 238] on p "Lorem Ipsum" at bounding box center [459, 243] width 126 height 14
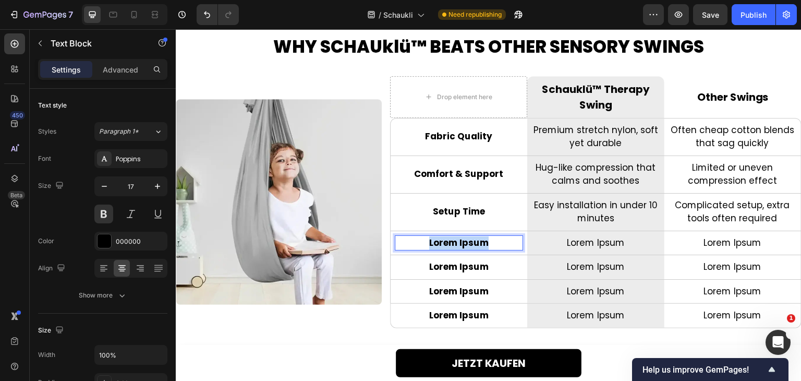
click at [459, 238] on p "Lorem Ipsum" at bounding box center [459, 243] width 126 height 14
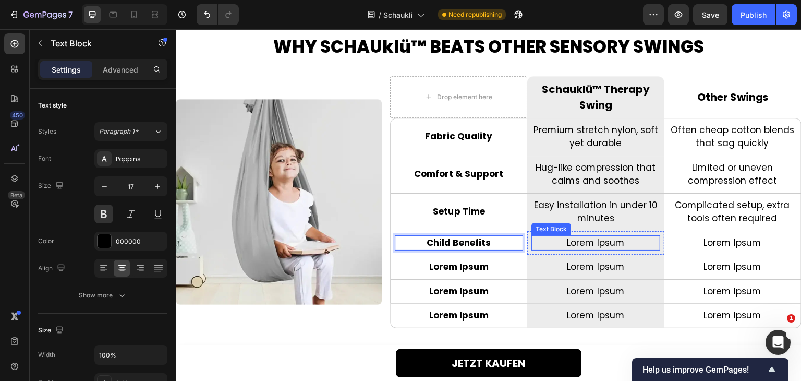
click at [598, 243] on p "Lorem Ipsum" at bounding box center [596, 243] width 126 height 14
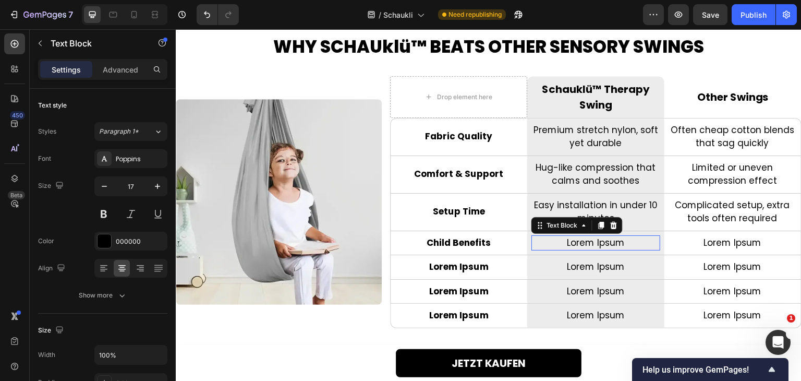
click at [598, 243] on p "Lorem Ipsum" at bounding box center [596, 243] width 126 height 14
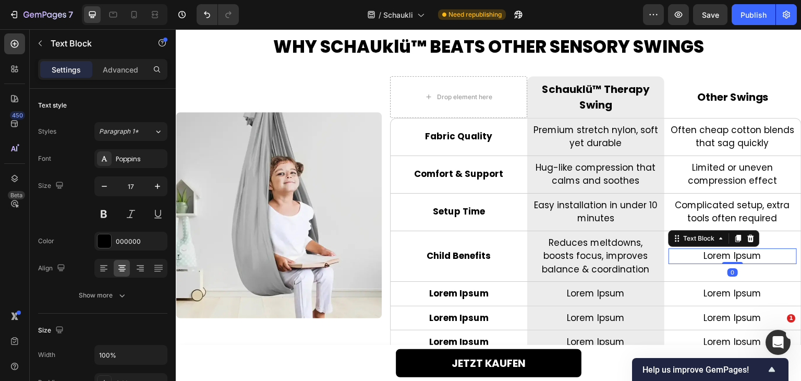
click at [716, 255] on p "Lorem Ipsum" at bounding box center [733, 256] width 126 height 14
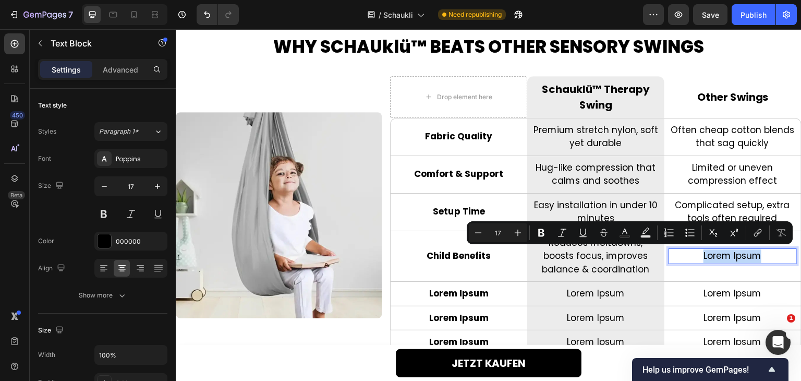
scroll to position [2369, 0]
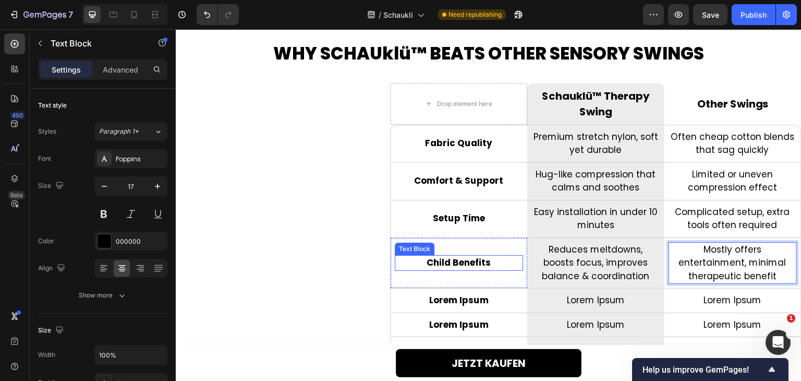
scroll to position [2474, 0]
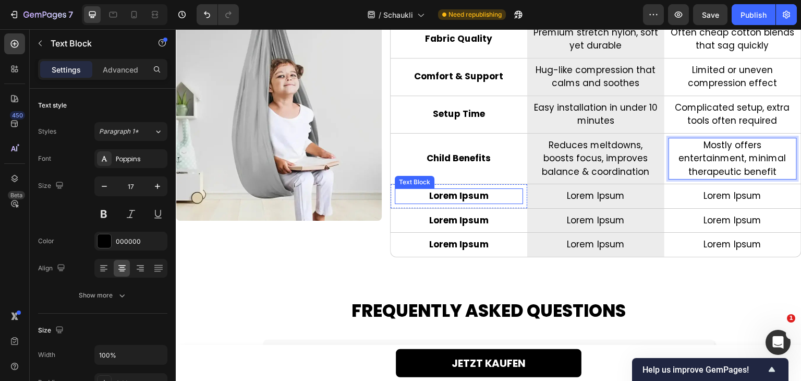
click at [457, 191] on p "Lorem Ipsum" at bounding box center [459, 196] width 126 height 14
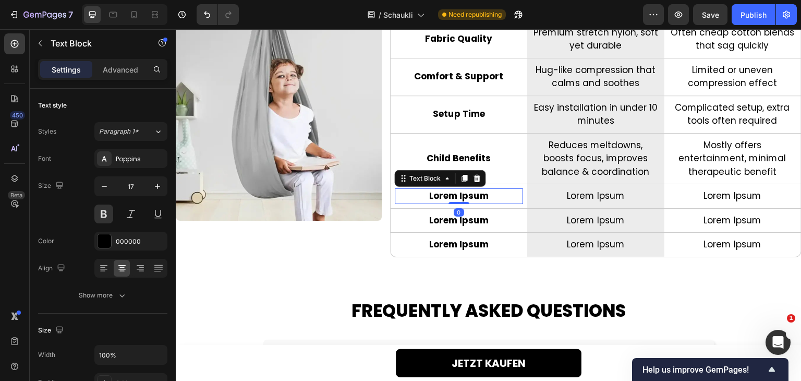
click at [457, 191] on p "Lorem Ipsum" at bounding box center [459, 196] width 126 height 14
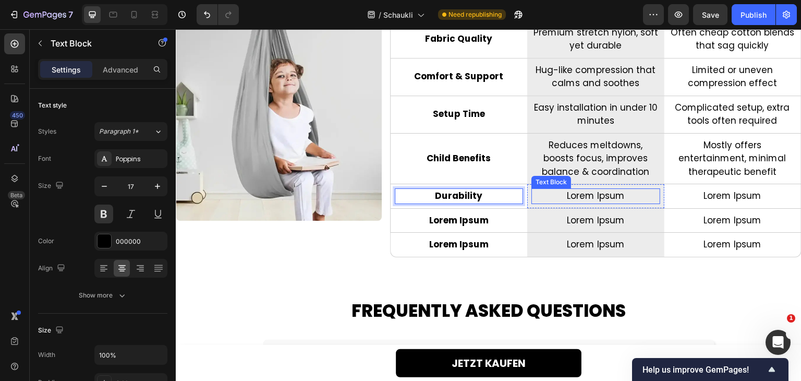
click at [588, 195] on p "Lorem Ipsum" at bounding box center [596, 196] width 126 height 14
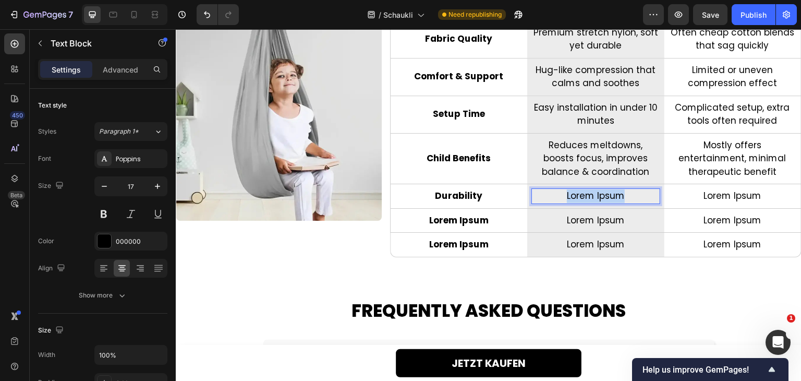
click at [588, 195] on p "Lorem Ipsum" at bounding box center [596, 196] width 126 height 14
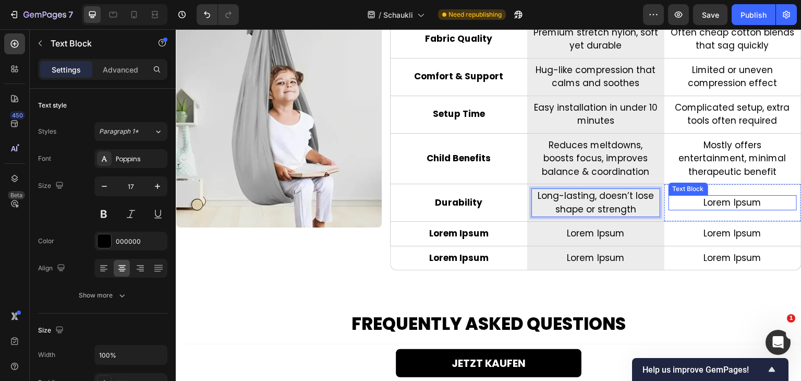
click at [703, 203] on p "Lorem Ipsum" at bounding box center [733, 203] width 126 height 14
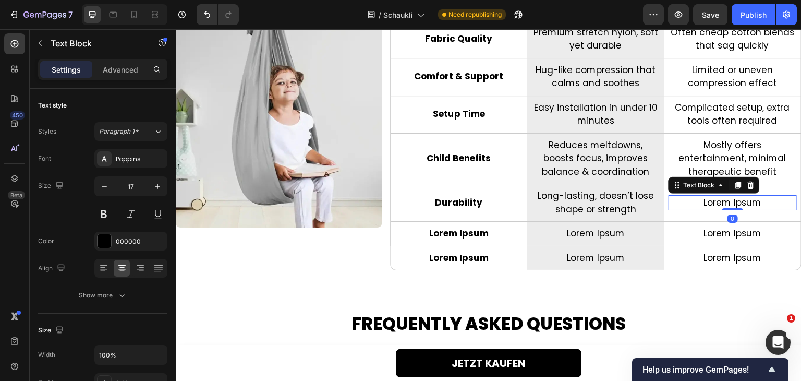
click at [703, 203] on p "Lorem Ipsum" at bounding box center [733, 203] width 126 height 14
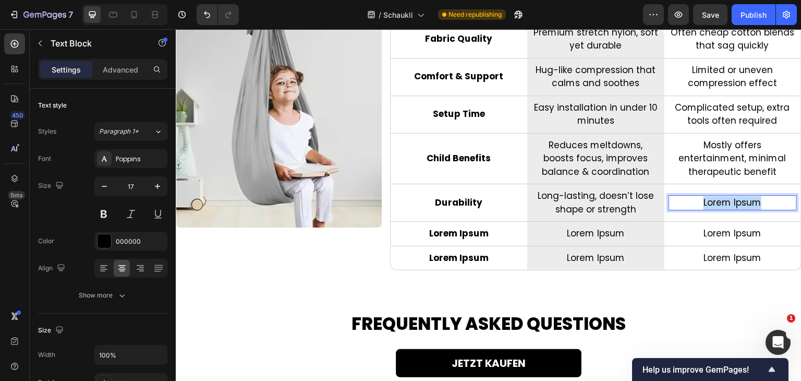
click at [703, 203] on p "Lorem Ipsum" at bounding box center [733, 203] width 126 height 14
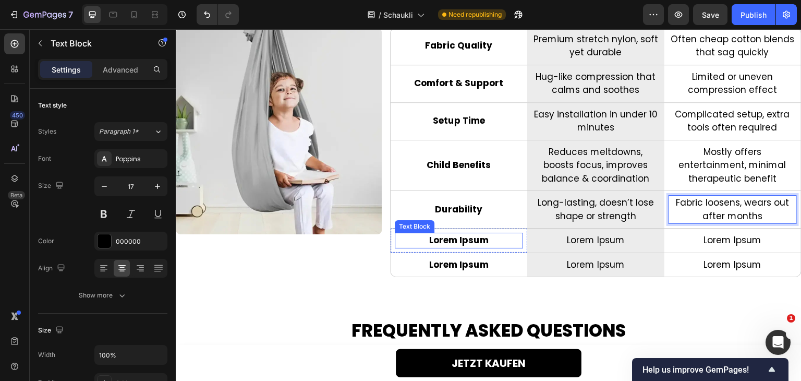
click at [451, 245] on p "Lorem Ipsum" at bounding box center [459, 241] width 126 height 14
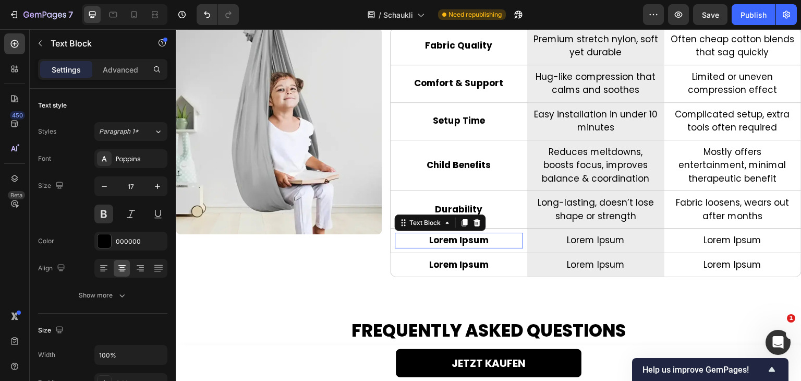
click at [176, 29] on div at bounding box center [176, 29] width 0 height 0
click at [451, 246] on div at bounding box center [459, 247] width 21 height 2
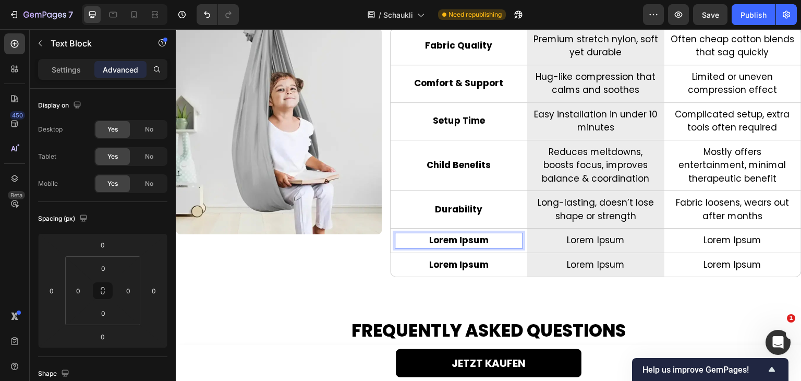
click at [454, 239] on p "Lorem Ipsum" at bounding box center [459, 241] width 126 height 14
click at [598, 238] on p "Lorem Ipsum" at bounding box center [596, 241] width 126 height 14
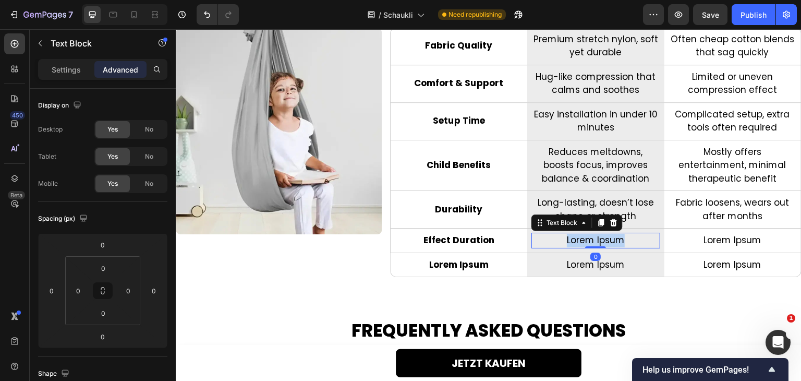
click at [598, 238] on p "Lorem Ipsum" at bounding box center [596, 241] width 126 height 14
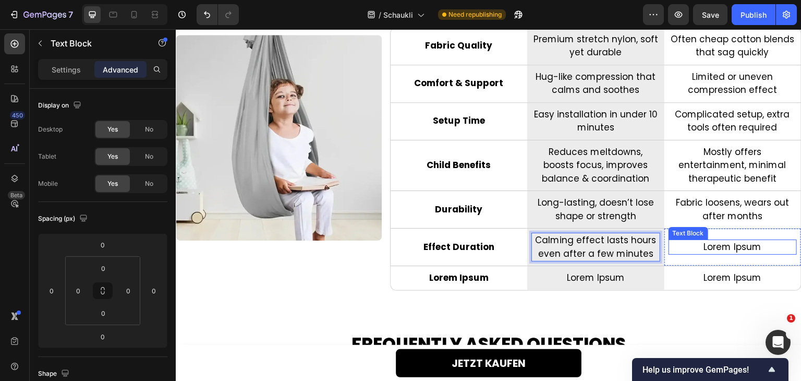
click at [704, 241] on p "Lorem Ipsum" at bounding box center [733, 248] width 126 height 14
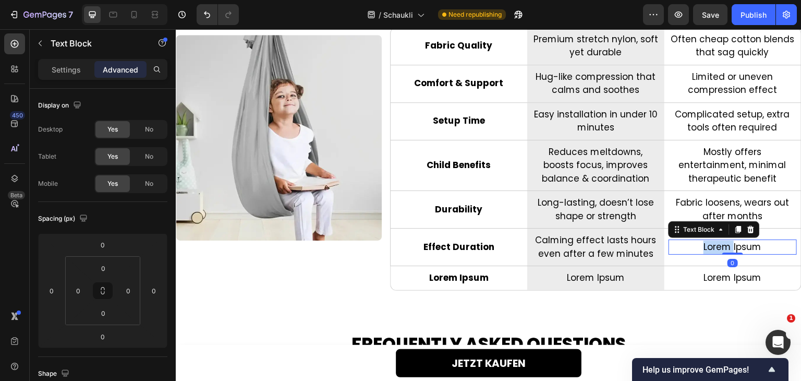
click at [704, 241] on p "Lorem Ipsum" at bounding box center [733, 248] width 126 height 14
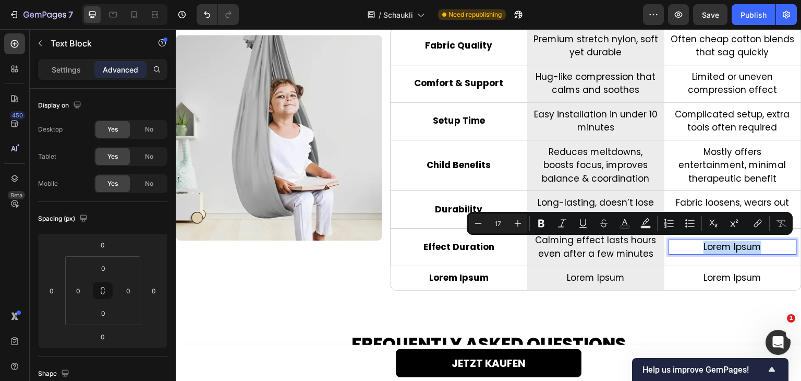
scroll to position [2461, 0]
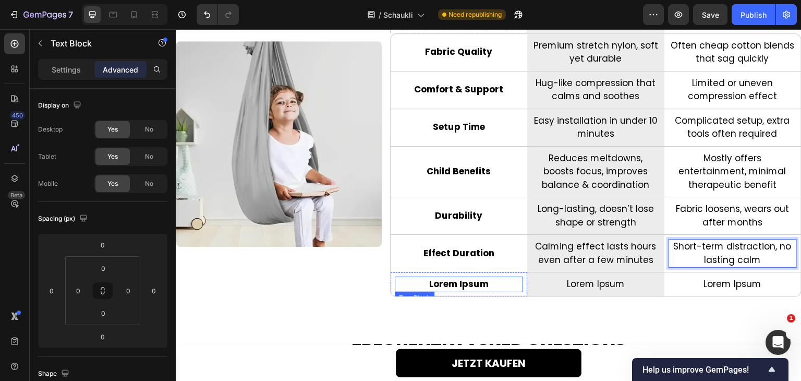
click at [453, 286] on p "Lorem Ipsum" at bounding box center [459, 285] width 126 height 14
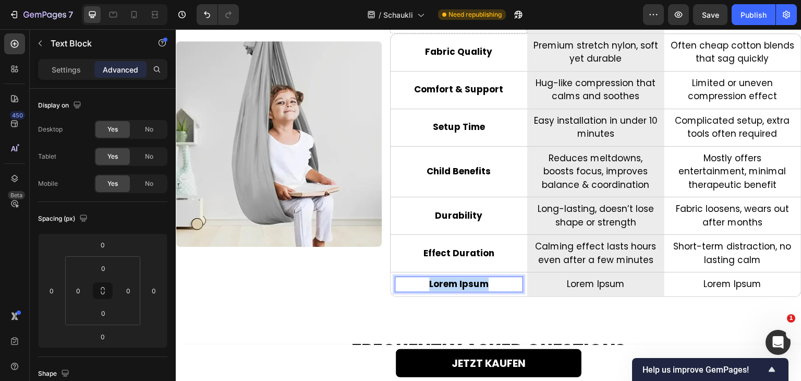
click at [453, 286] on p "Lorem Ipsum" at bounding box center [459, 285] width 126 height 14
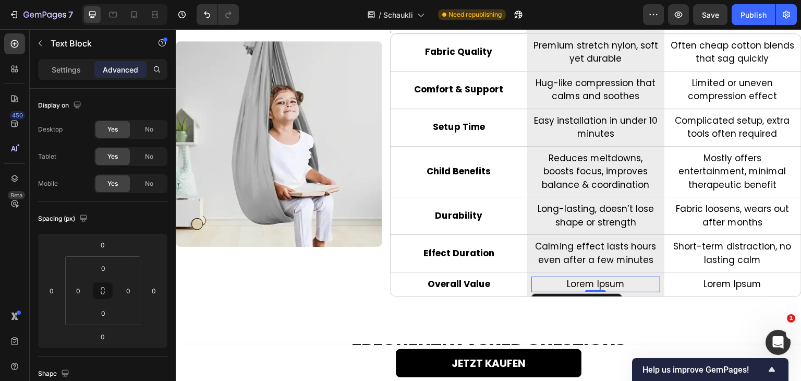
click at [588, 280] on p "Lorem Ipsum" at bounding box center [596, 285] width 126 height 14
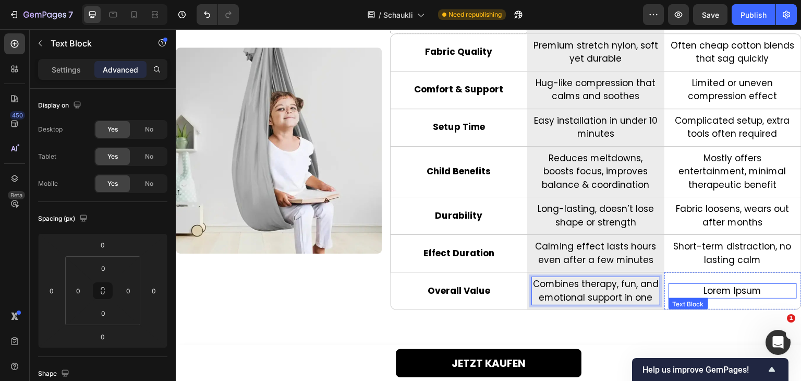
click at [713, 293] on p "Lorem Ipsum" at bounding box center [733, 291] width 126 height 14
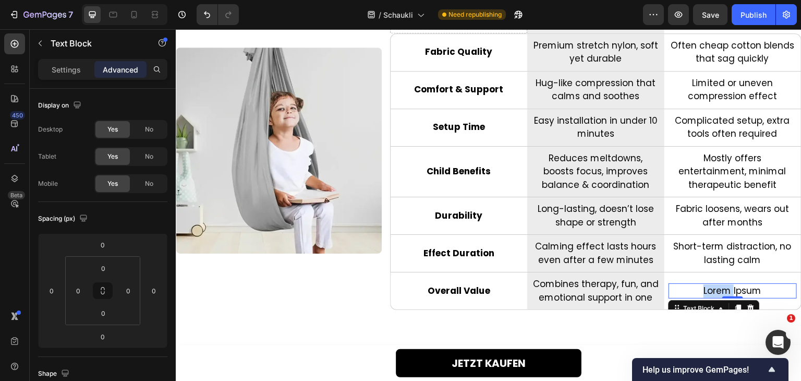
click at [713, 293] on p "Lorem Ipsum" at bounding box center [733, 291] width 126 height 14
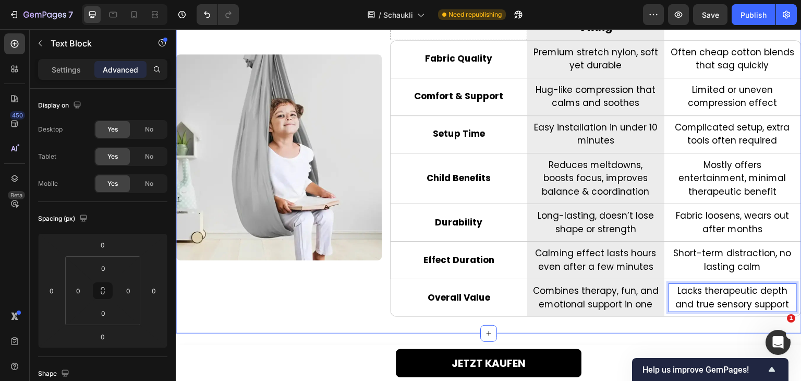
click at [708, 327] on div "WHY SCHAUklü™ BEATS OTHER SENSORY SWINGS Heading Image Drop element here Row Sc…" at bounding box center [489, 132] width 626 height 401
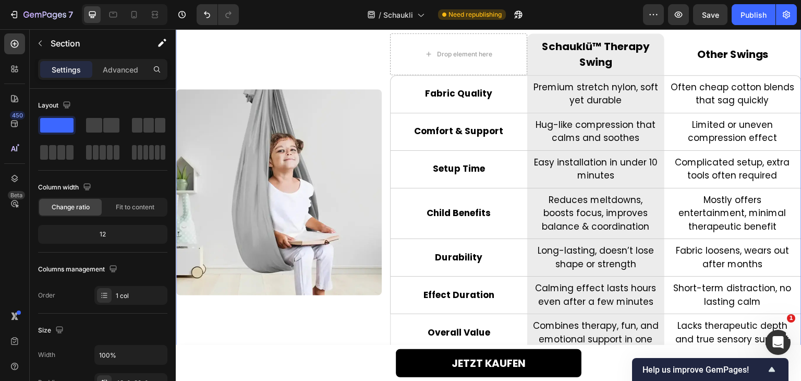
scroll to position [2402, 0]
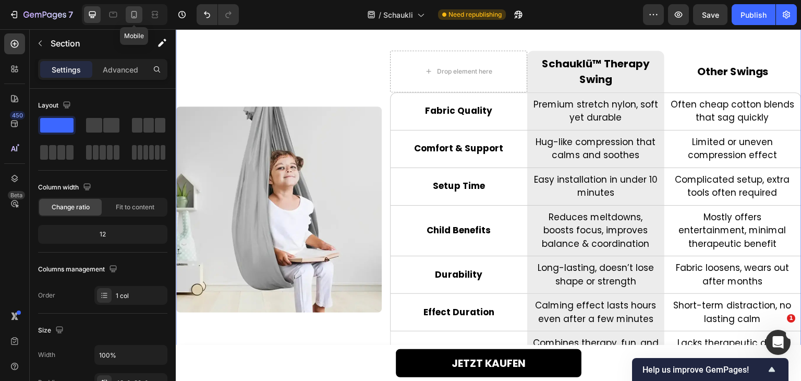
click at [137, 17] on icon at bounding box center [134, 14] width 10 height 10
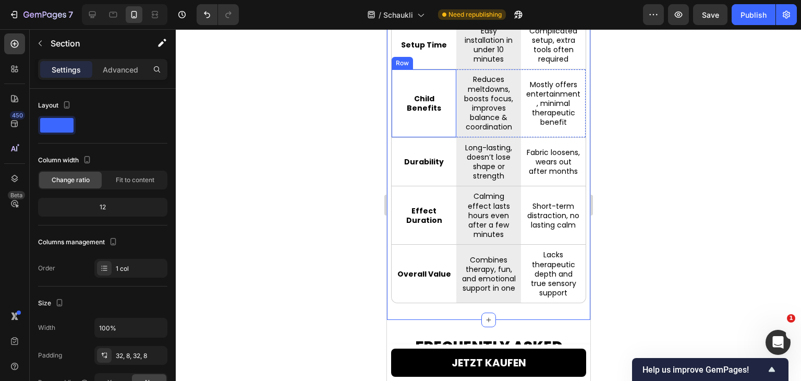
scroll to position [2581, 0]
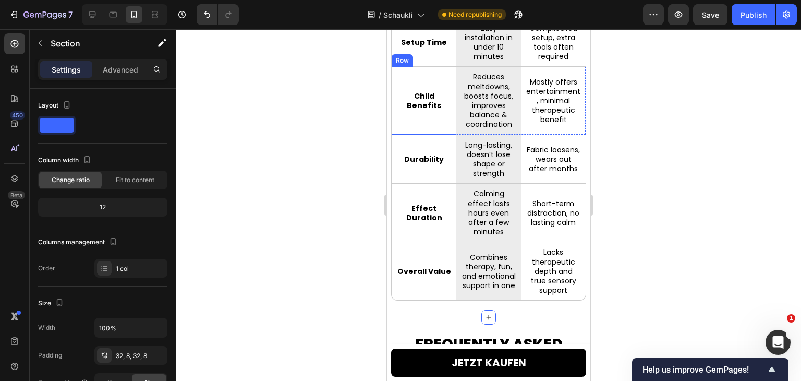
click at [83, 19] on div at bounding box center [125, 14] width 86 height 21
click at [88, 19] on icon at bounding box center [92, 14] width 10 height 10
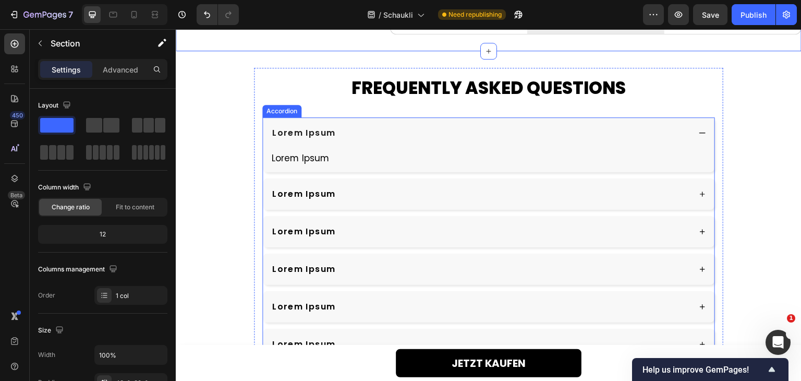
scroll to position [2737, 0]
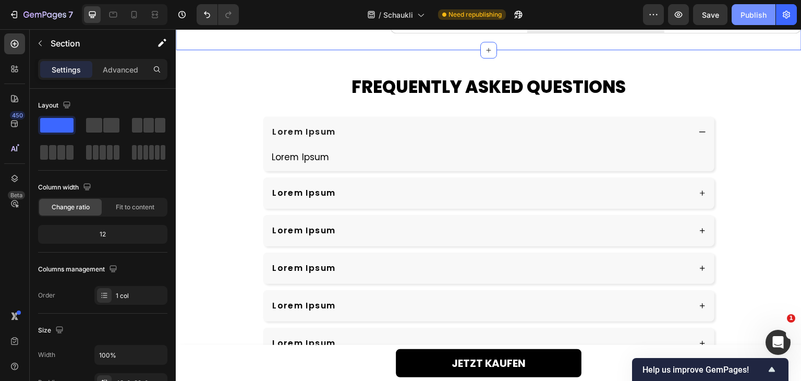
click at [754, 21] on button "Publish" at bounding box center [754, 14] width 44 height 21
